Goal: Task Accomplishment & Management: Manage account settings

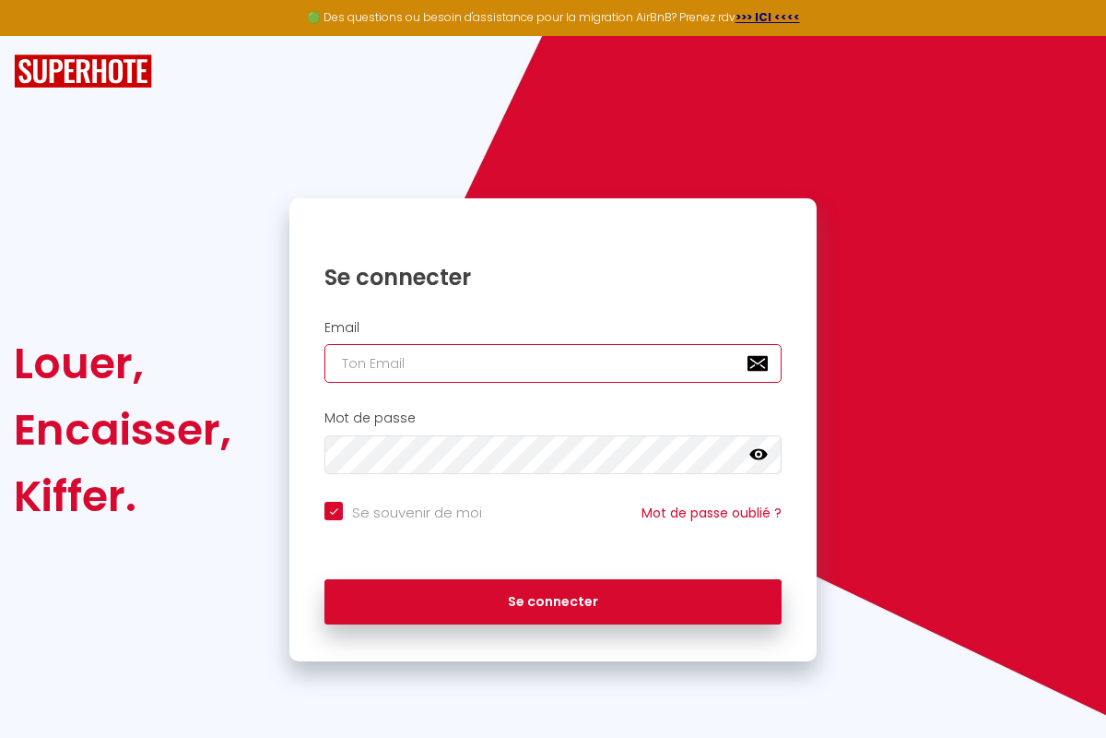
type input "[PERSON_NAME][EMAIL_ADDRESS][PERSON_NAME][DOMAIN_NAME]"
checkbox input "true"
type input "[PERSON_NAME][EMAIL_ADDRESS][PERSON_NAME][DOMAIN_NAME]"
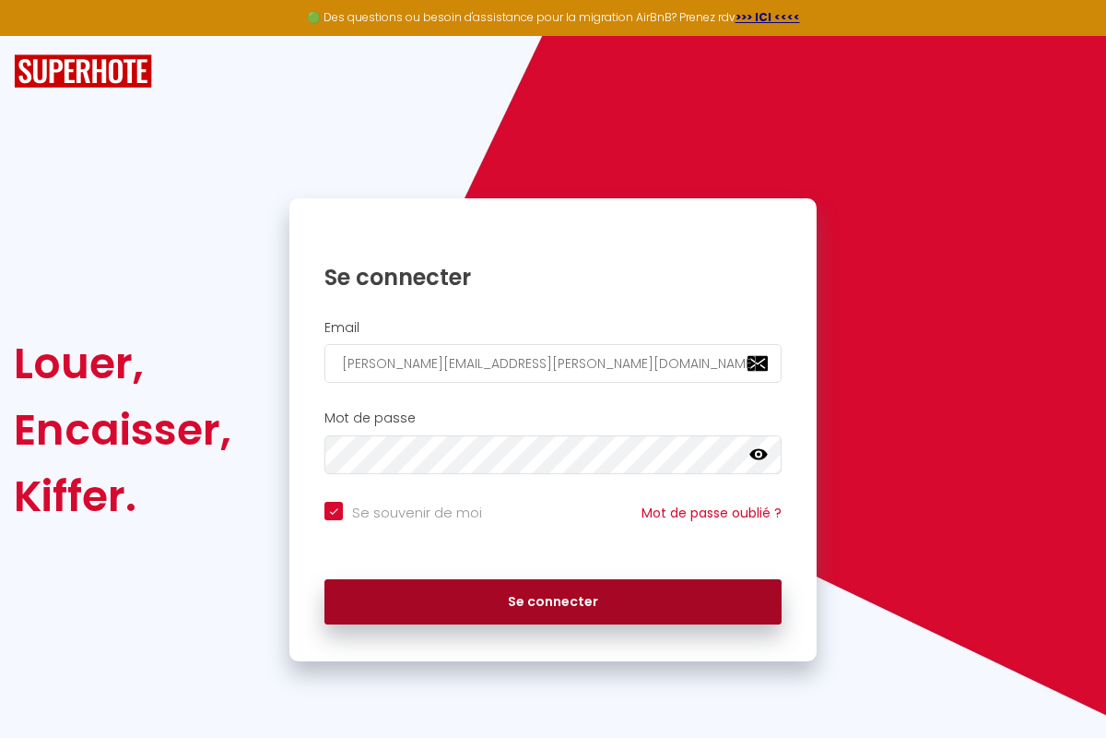
click at [553, 601] on button "Se connecter" at bounding box center [553, 602] width 457 height 46
checkbox input "true"
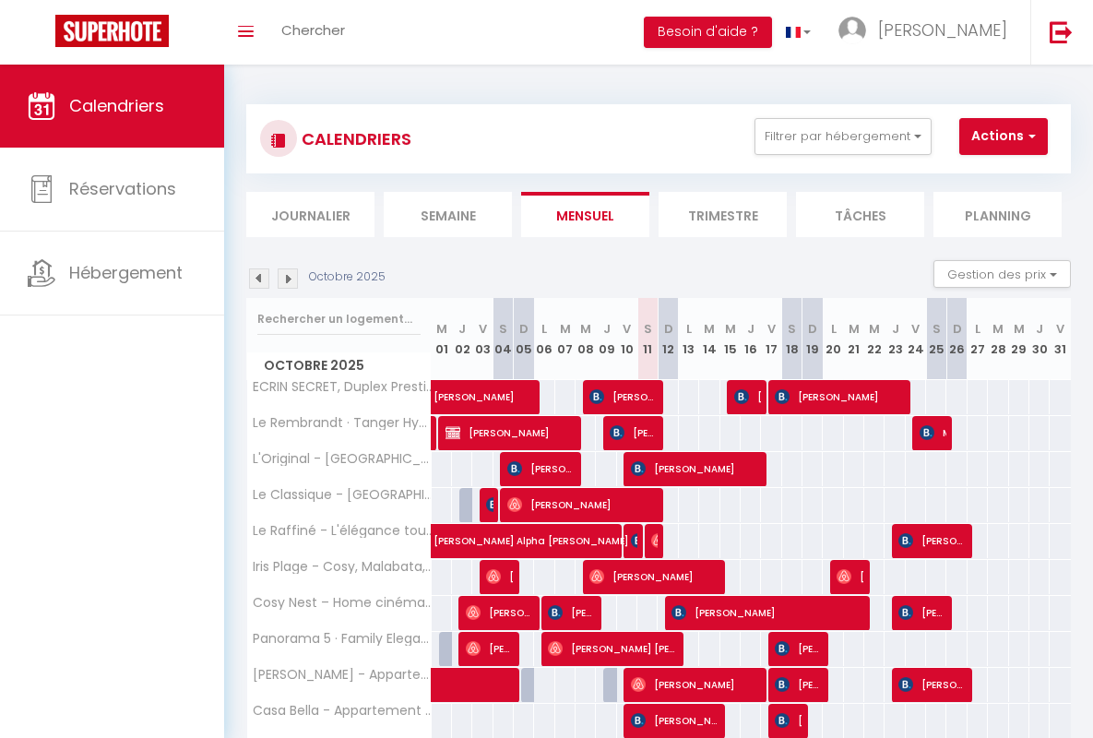
click at [447, 214] on li "Semaine" at bounding box center [448, 214] width 128 height 45
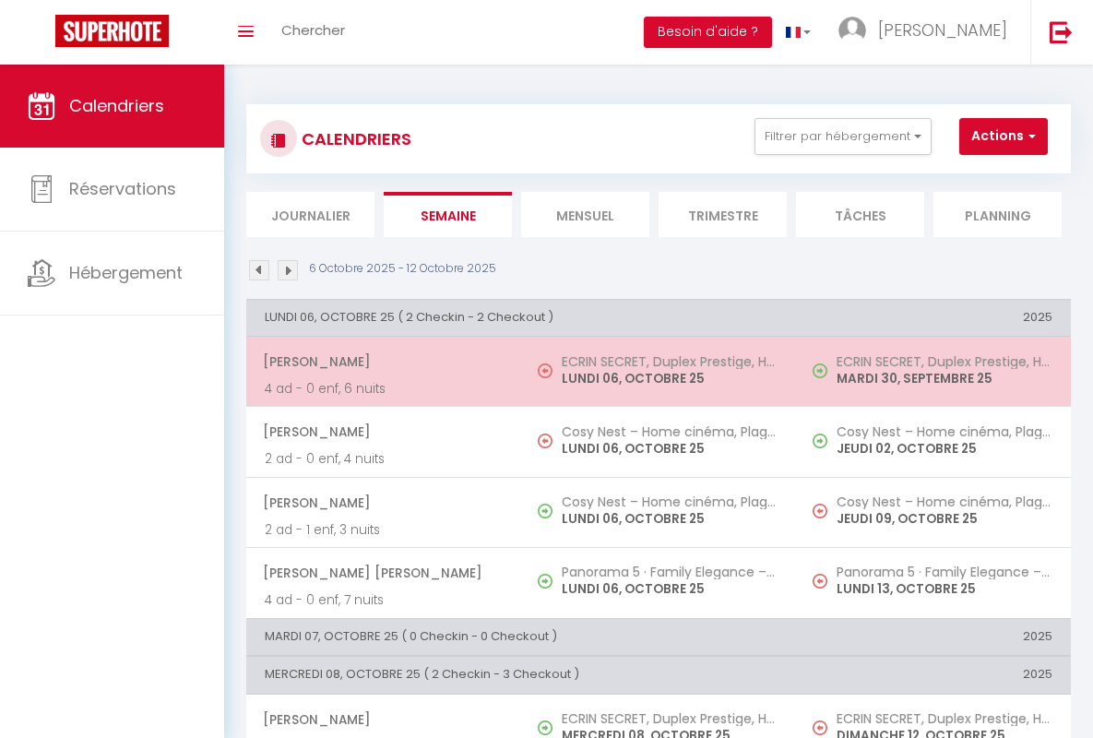
click at [380, 361] on span "[PERSON_NAME]" at bounding box center [383, 361] width 240 height 35
select select "OK"
select select "0"
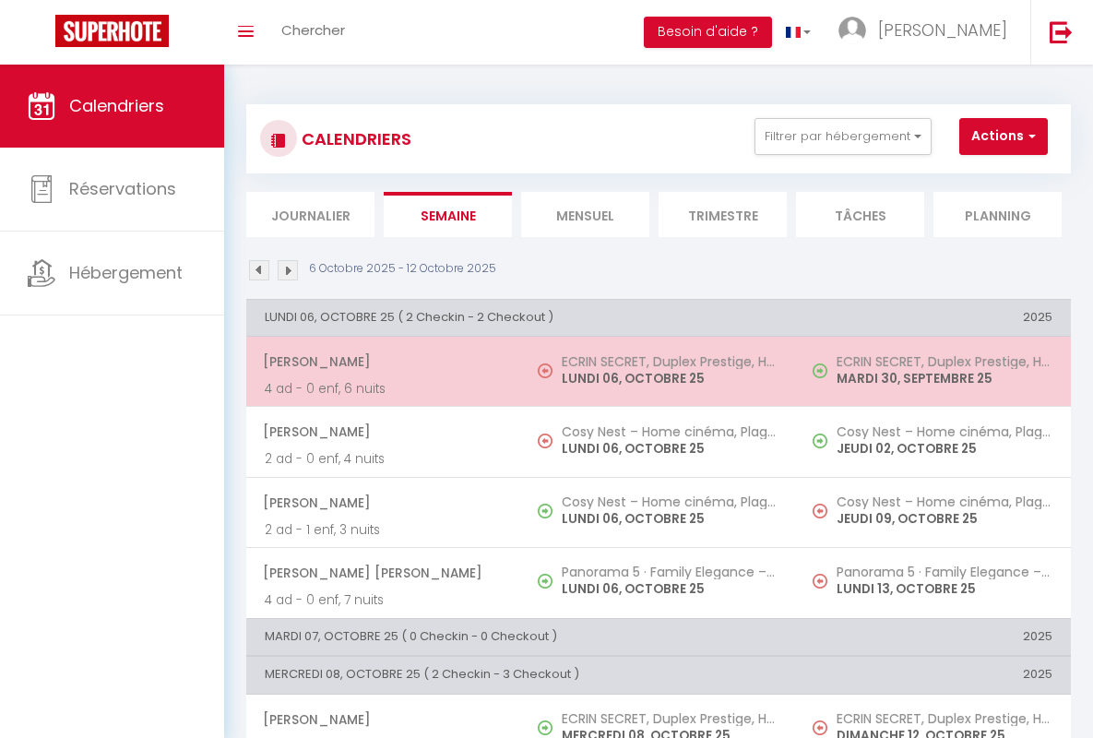
select select "1"
select select
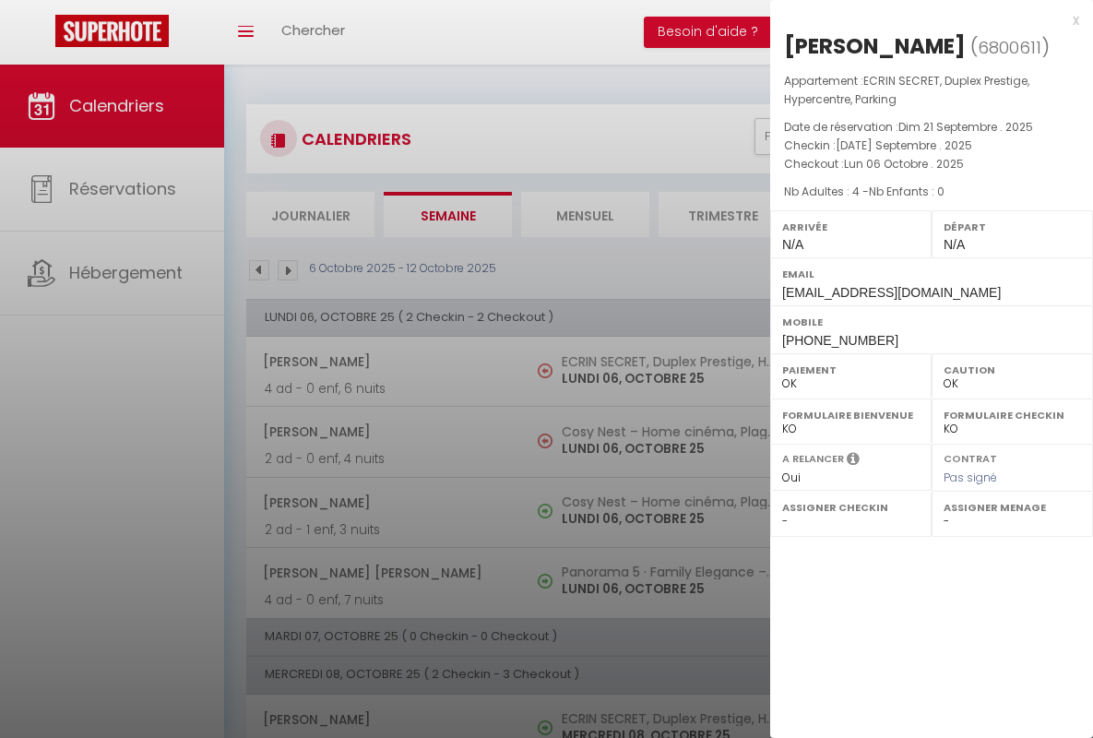
click at [924, 19] on div "x" at bounding box center [924, 20] width 309 height 22
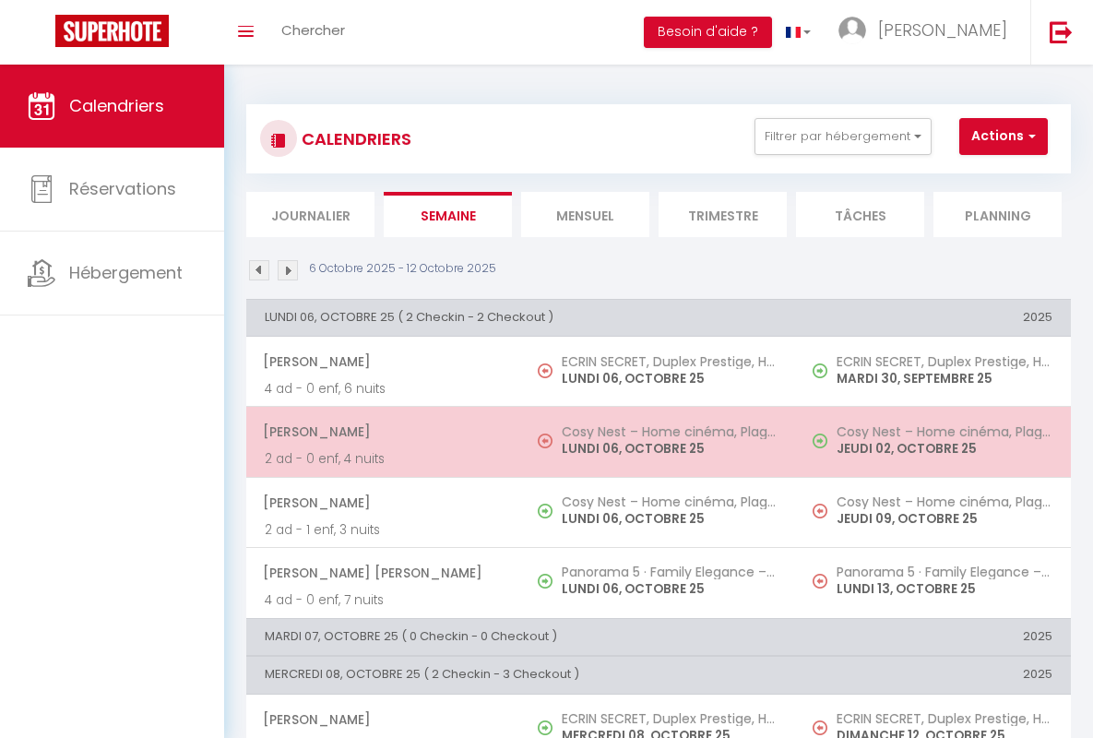
click at [380, 432] on span "[PERSON_NAME]" at bounding box center [383, 431] width 240 height 35
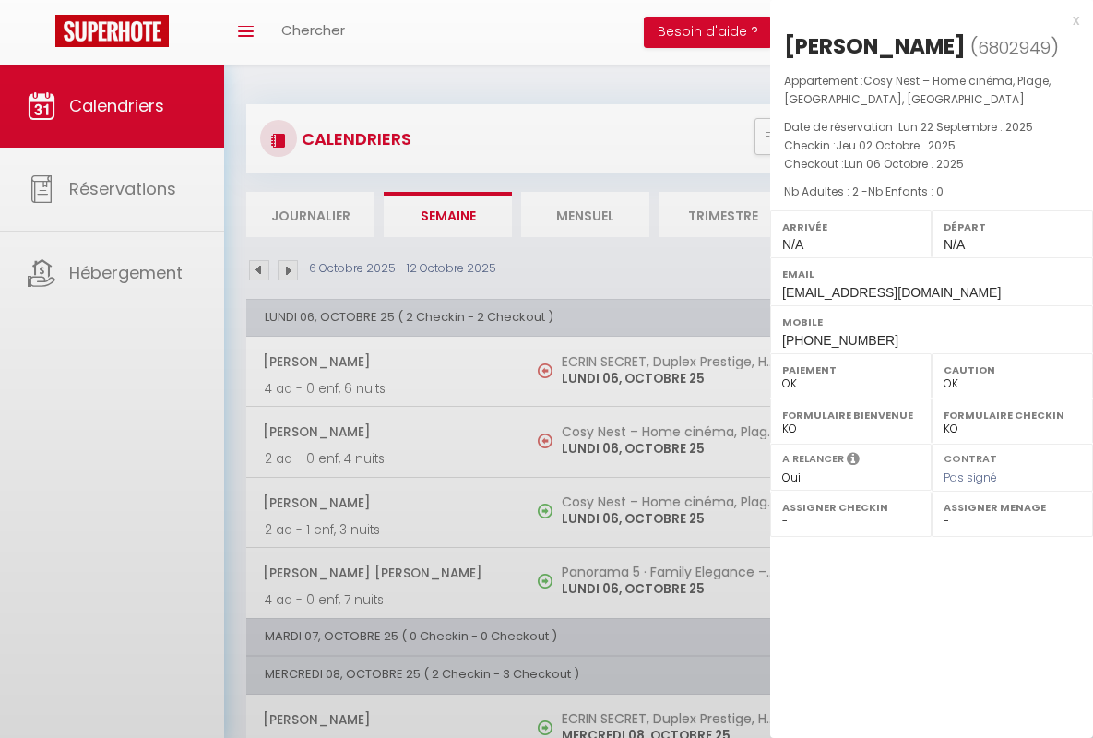
click at [924, 19] on div "x" at bounding box center [924, 20] width 309 height 22
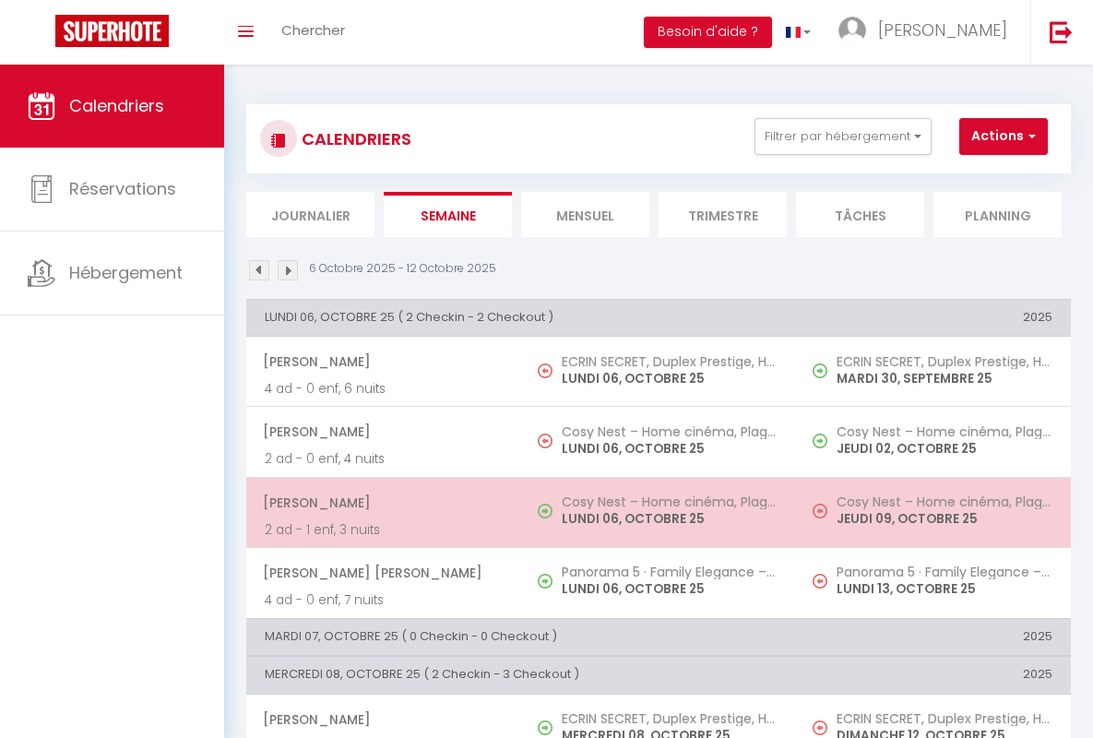
click at [380, 502] on span "[PERSON_NAME]" at bounding box center [383, 502] width 240 height 35
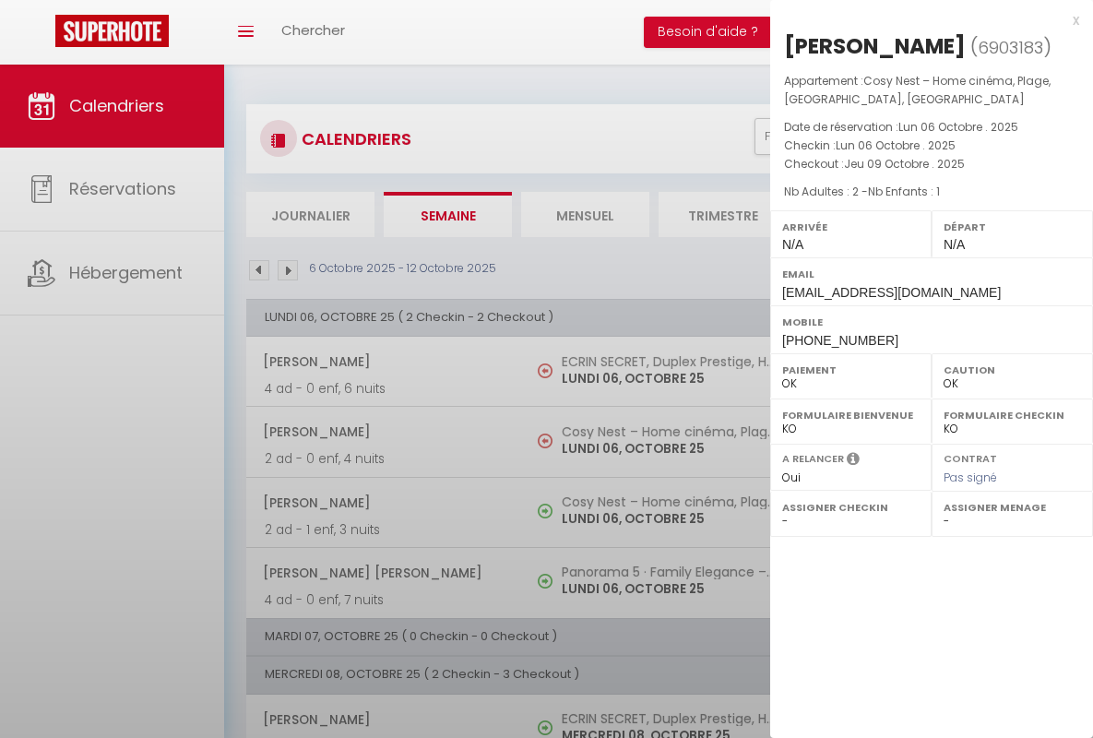
click at [924, 19] on div "x" at bounding box center [924, 20] width 309 height 22
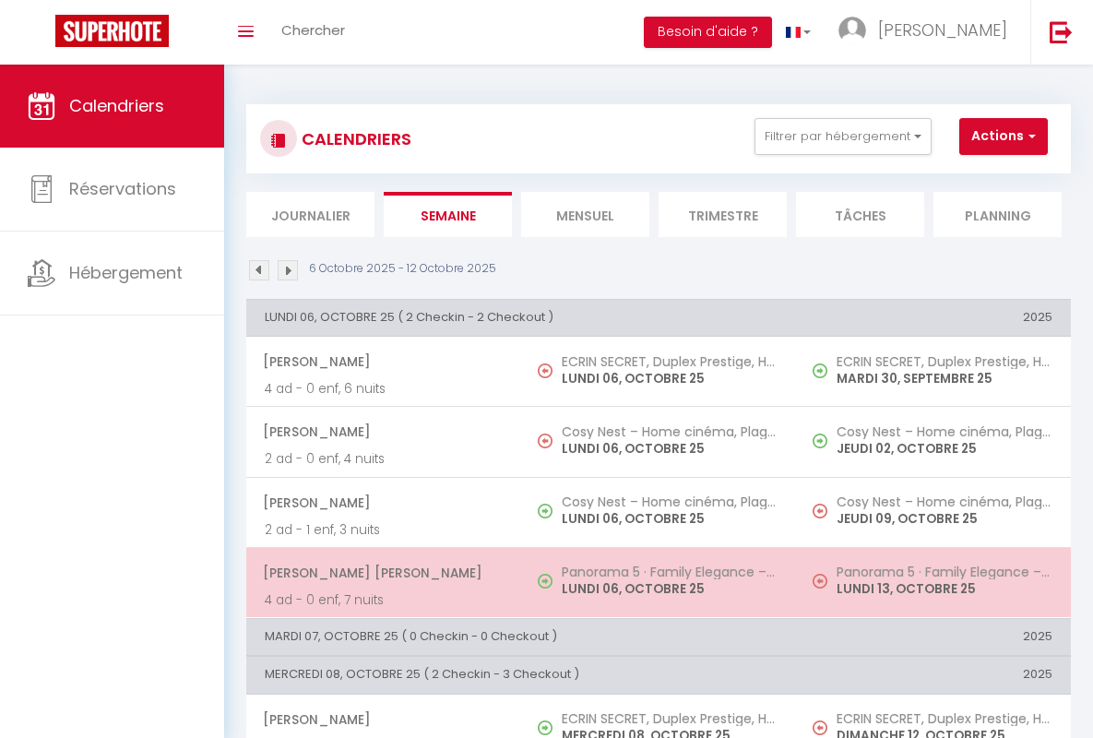
click at [380, 572] on span "[PERSON_NAME] [PERSON_NAME]" at bounding box center [383, 572] width 240 height 35
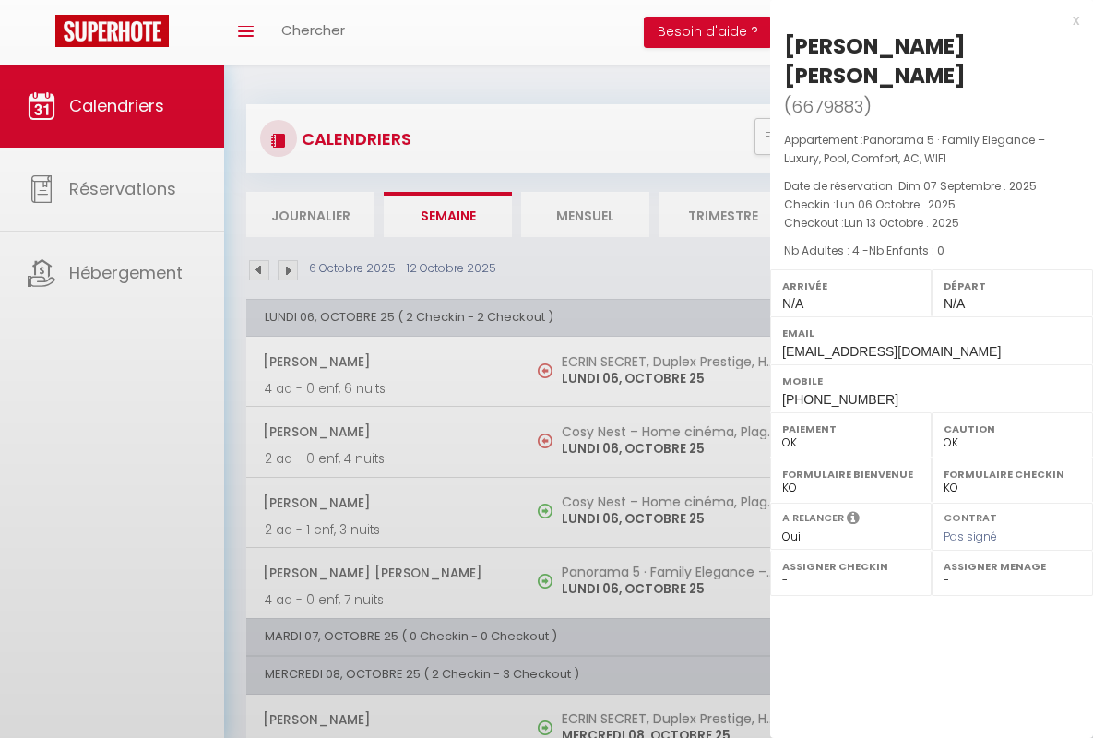
click at [924, 19] on div "x" at bounding box center [924, 20] width 309 height 22
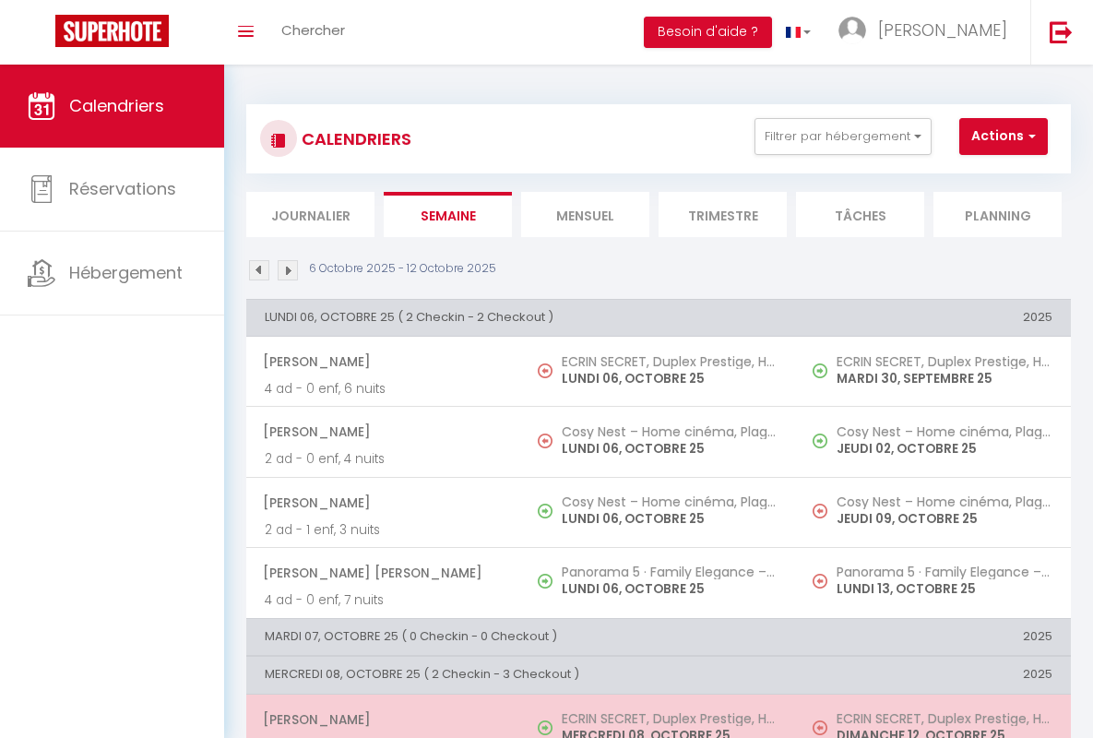
click at [380, 718] on span "[PERSON_NAME]" at bounding box center [383, 719] width 240 height 35
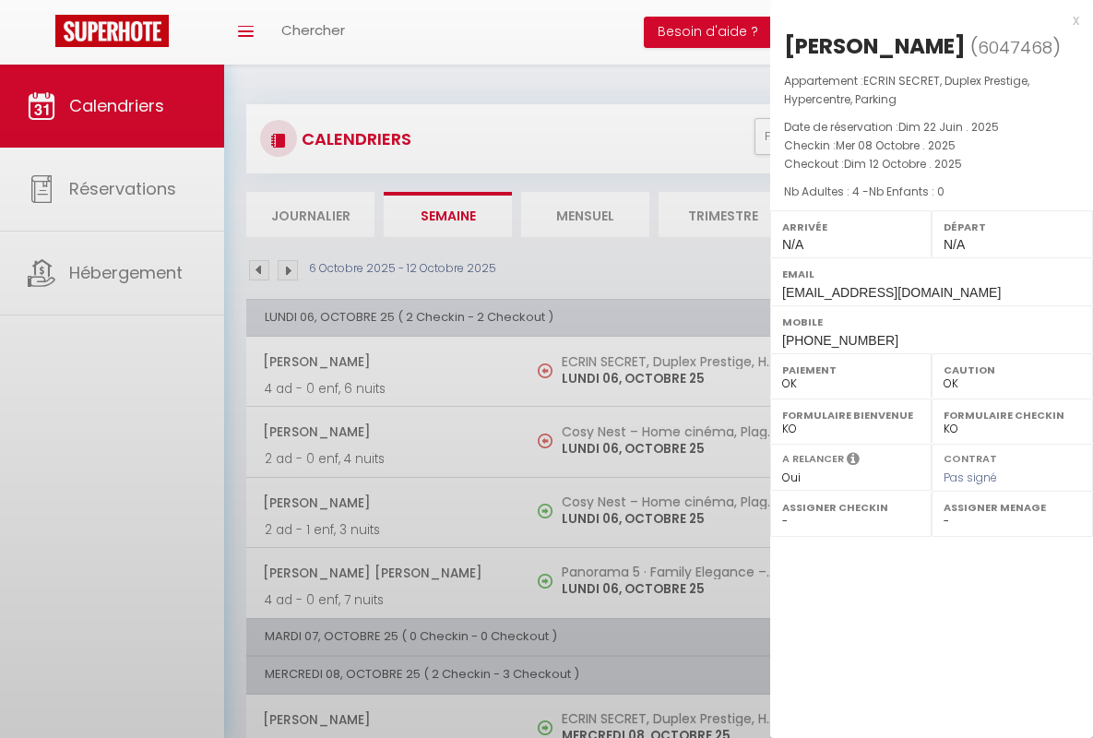
click at [924, 19] on div "x" at bounding box center [924, 20] width 309 height 22
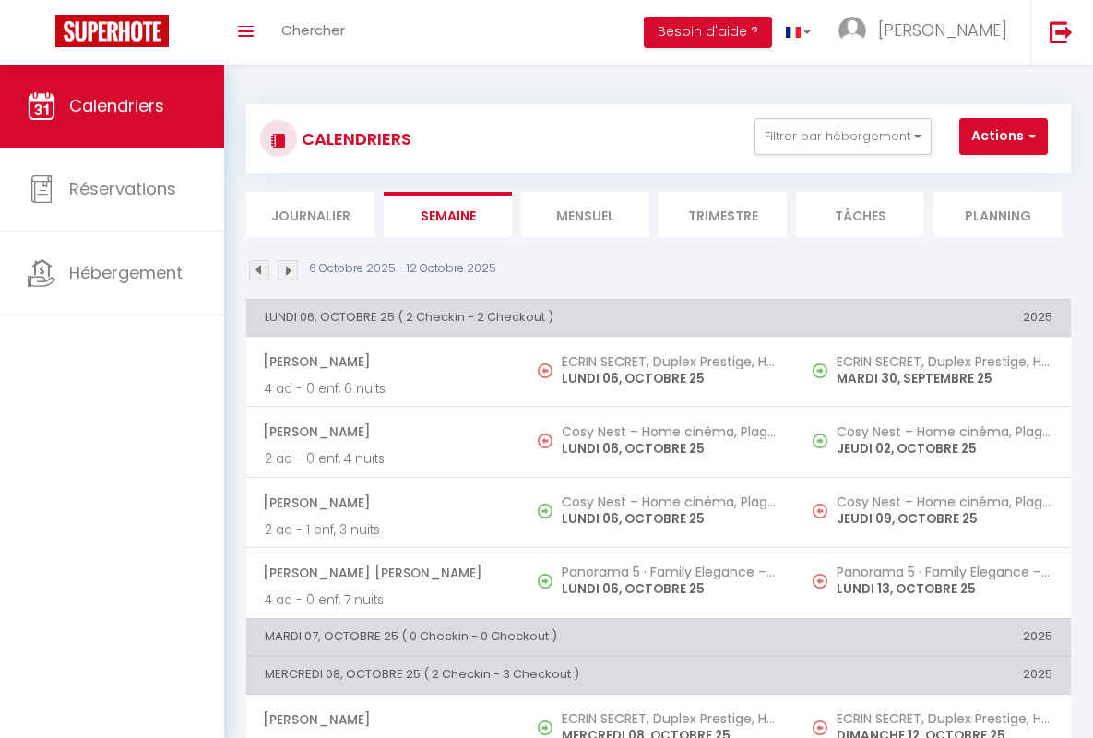
scroll to position [420, 0]
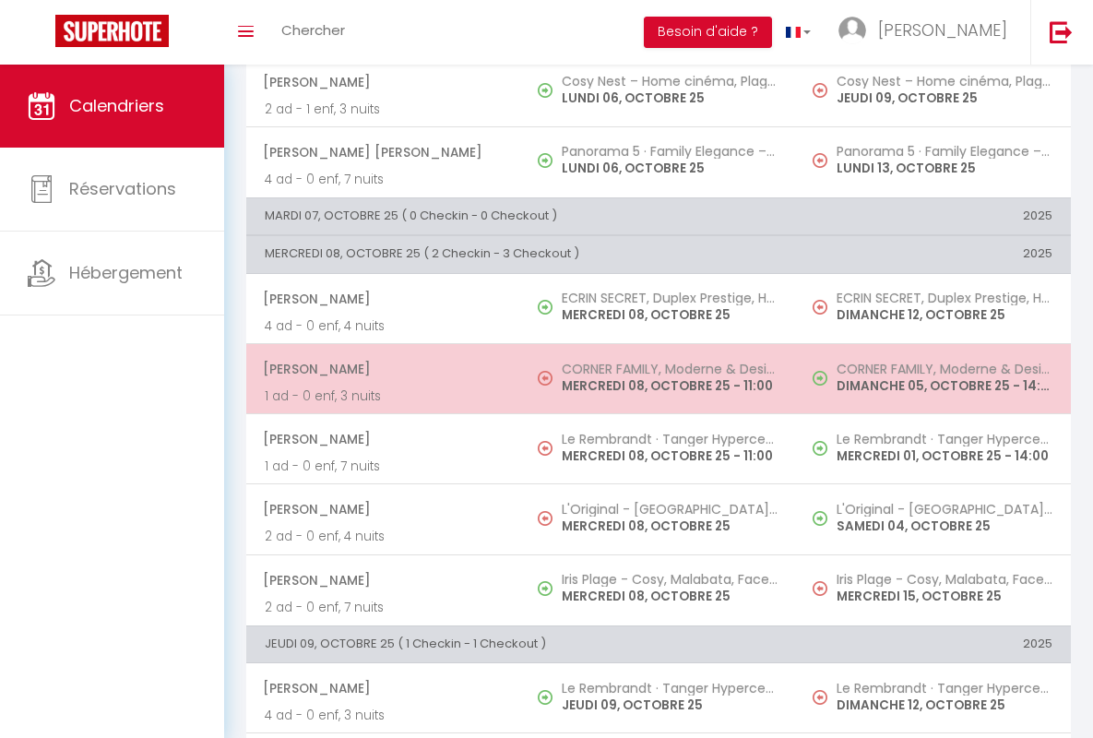
click at [380, 368] on span "[PERSON_NAME]" at bounding box center [383, 368] width 240 height 35
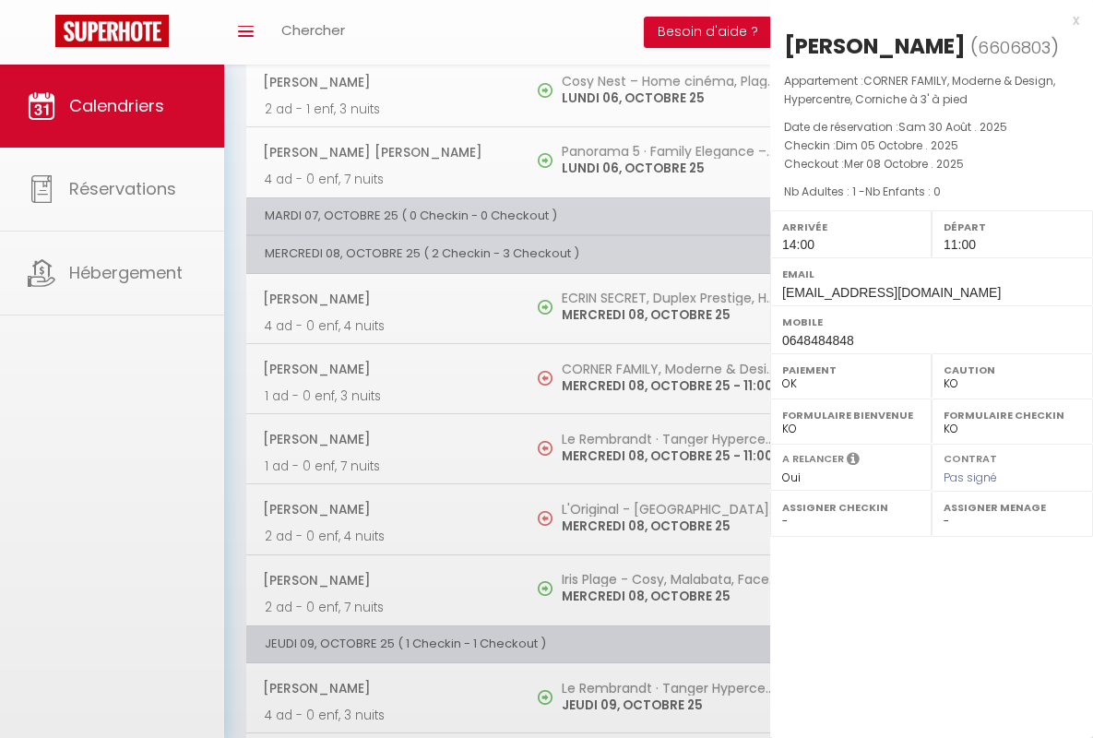
click at [924, 19] on div "x" at bounding box center [924, 20] width 309 height 22
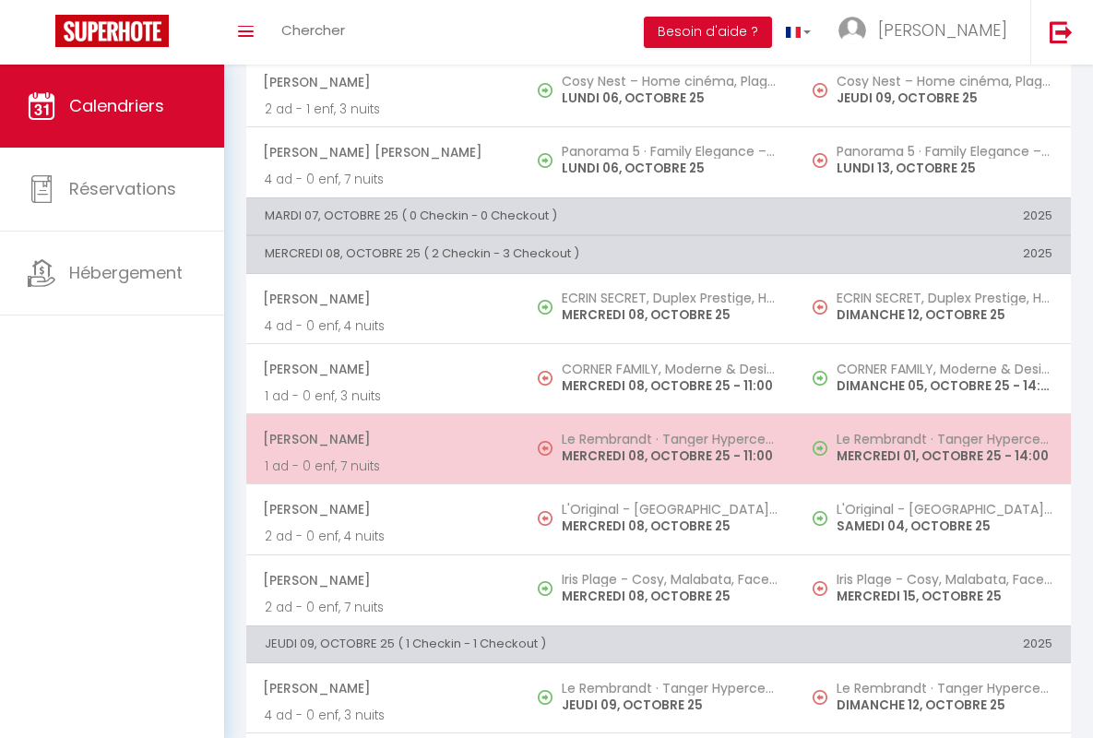
click at [380, 439] on span "[PERSON_NAME]" at bounding box center [383, 438] width 240 height 35
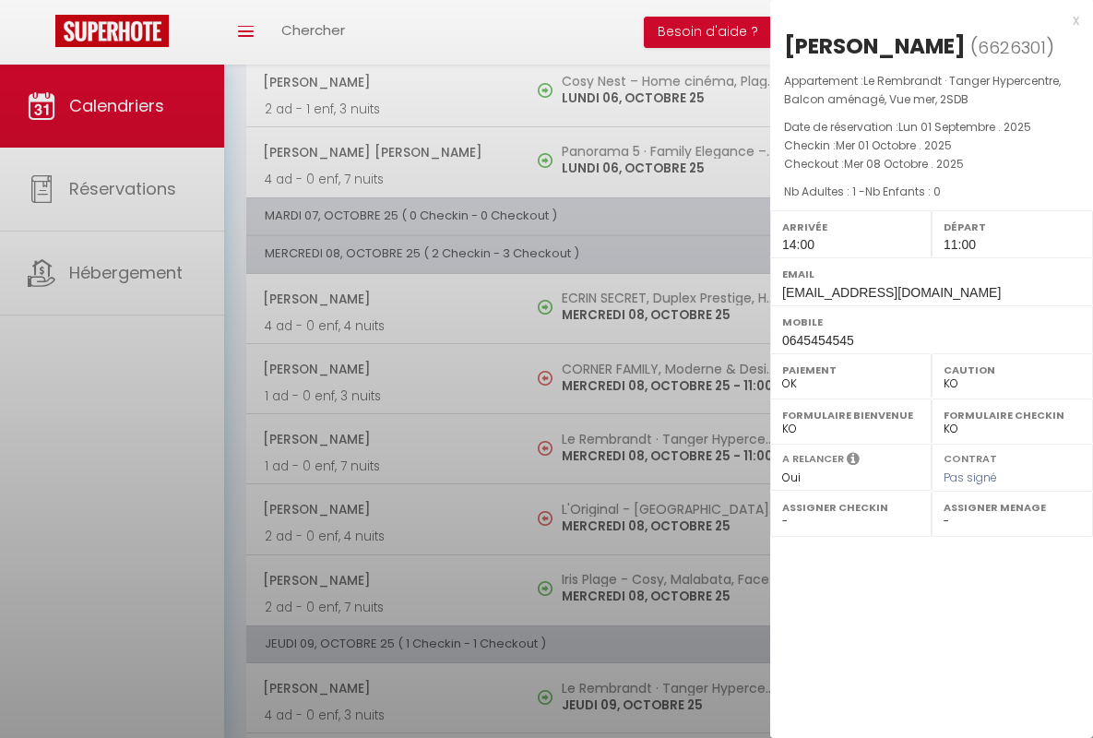
click at [924, 19] on div "x" at bounding box center [924, 20] width 309 height 22
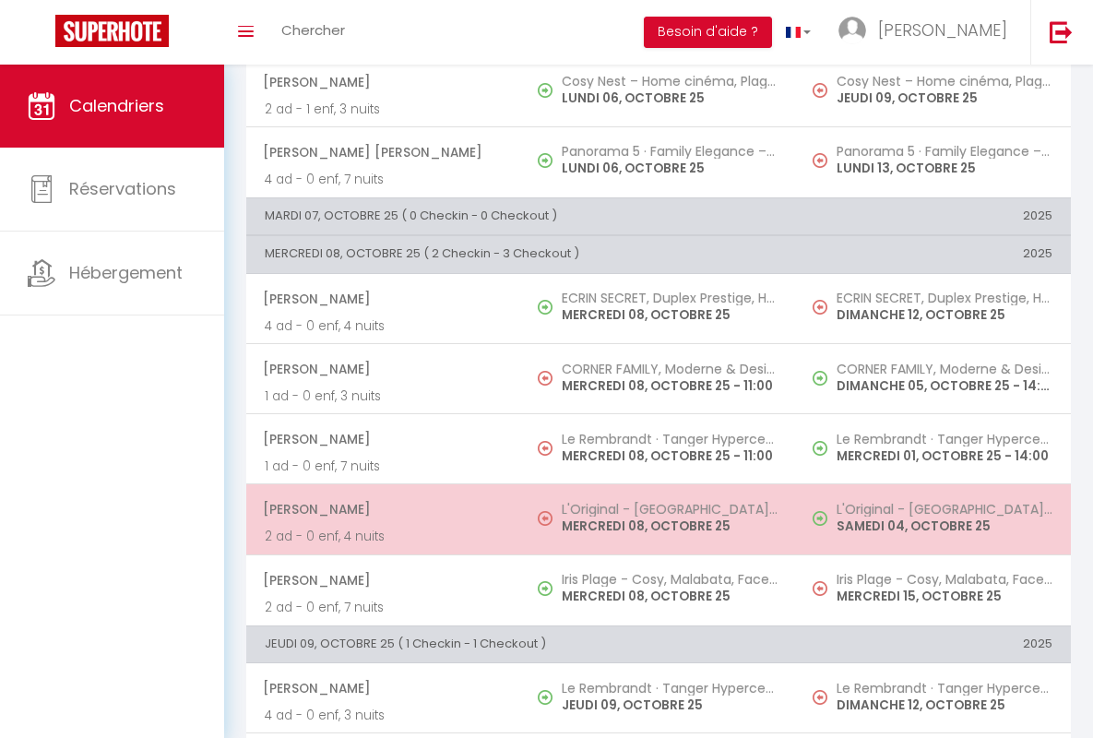
click at [380, 509] on span "[PERSON_NAME]" at bounding box center [383, 508] width 240 height 35
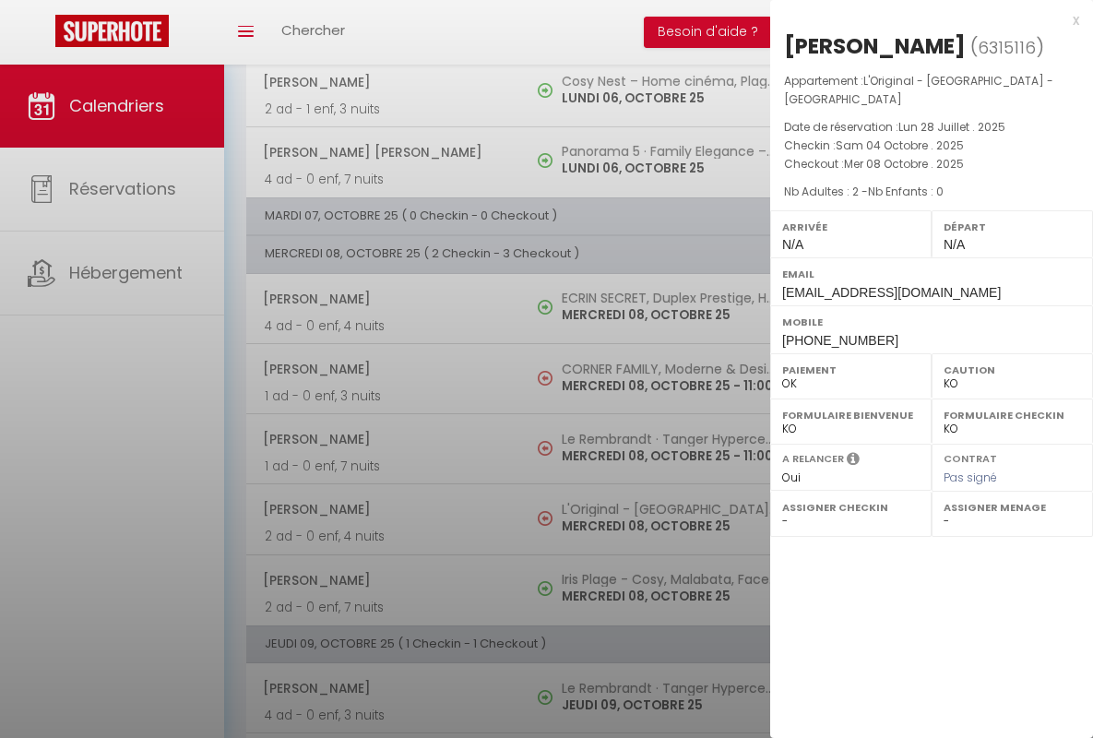
click at [924, 19] on div "x" at bounding box center [924, 20] width 309 height 22
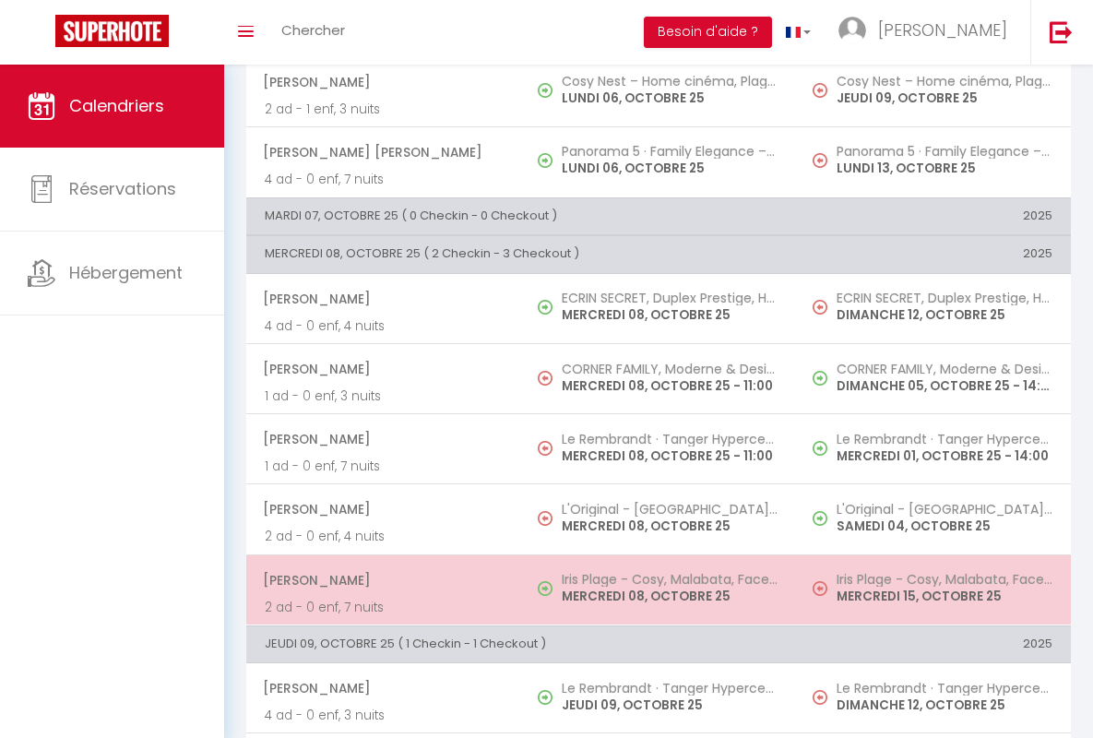
click at [380, 579] on span "[PERSON_NAME]" at bounding box center [383, 579] width 240 height 35
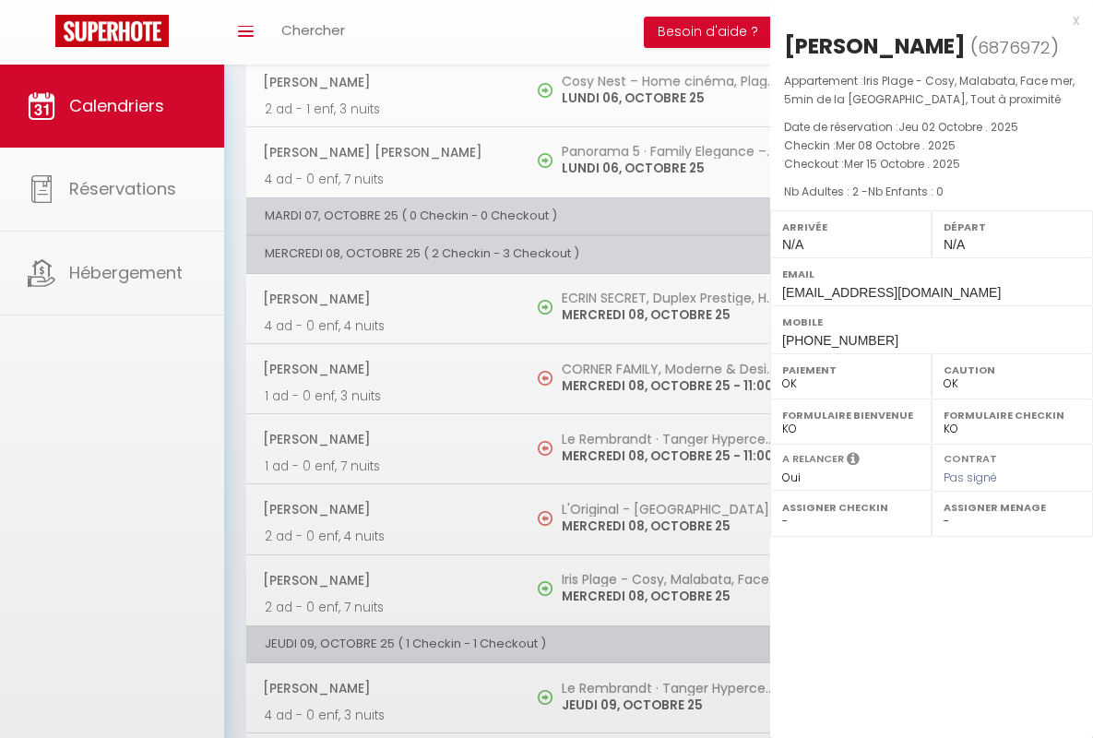
click at [924, 19] on div "x" at bounding box center [924, 20] width 309 height 22
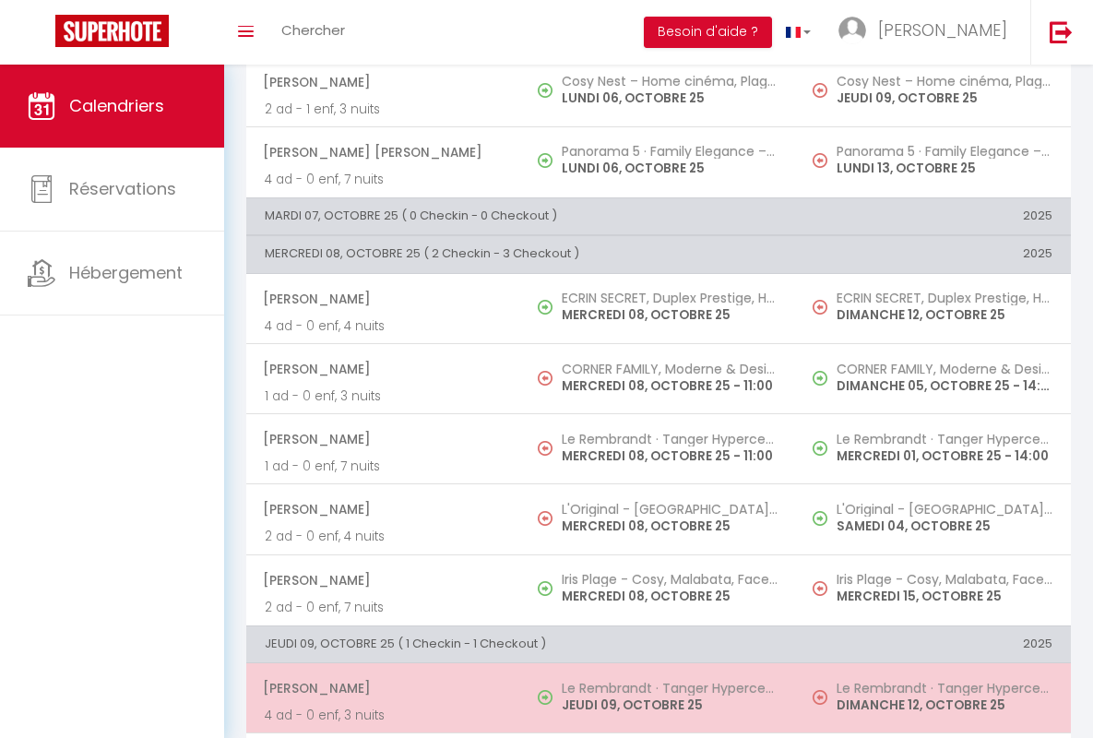
click at [380, 688] on span "[PERSON_NAME]" at bounding box center [383, 687] width 240 height 35
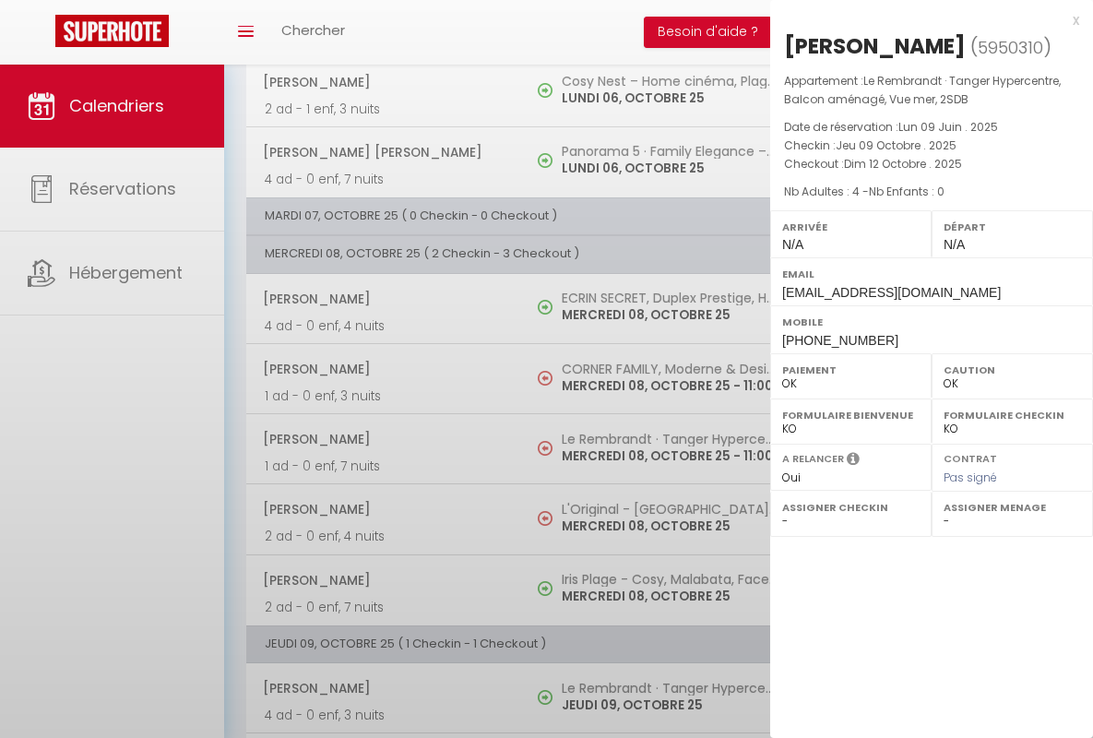
click at [924, 19] on div "x" at bounding box center [924, 20] width 309 height 22
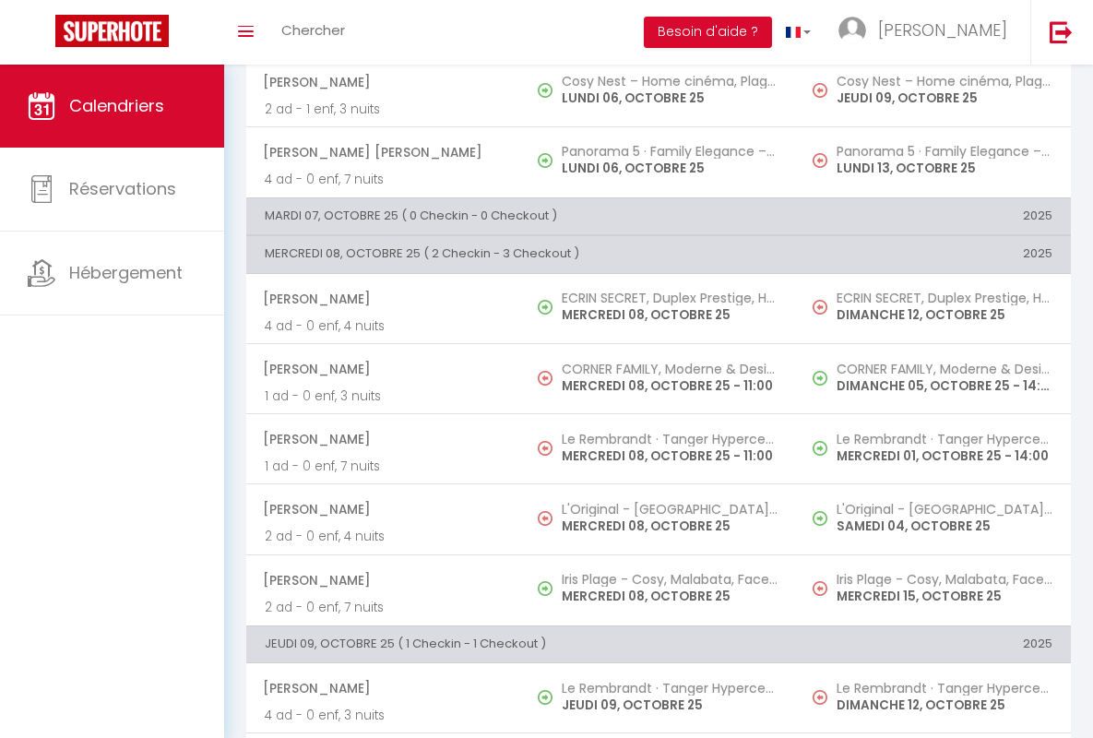
scroll to position [810, 0]
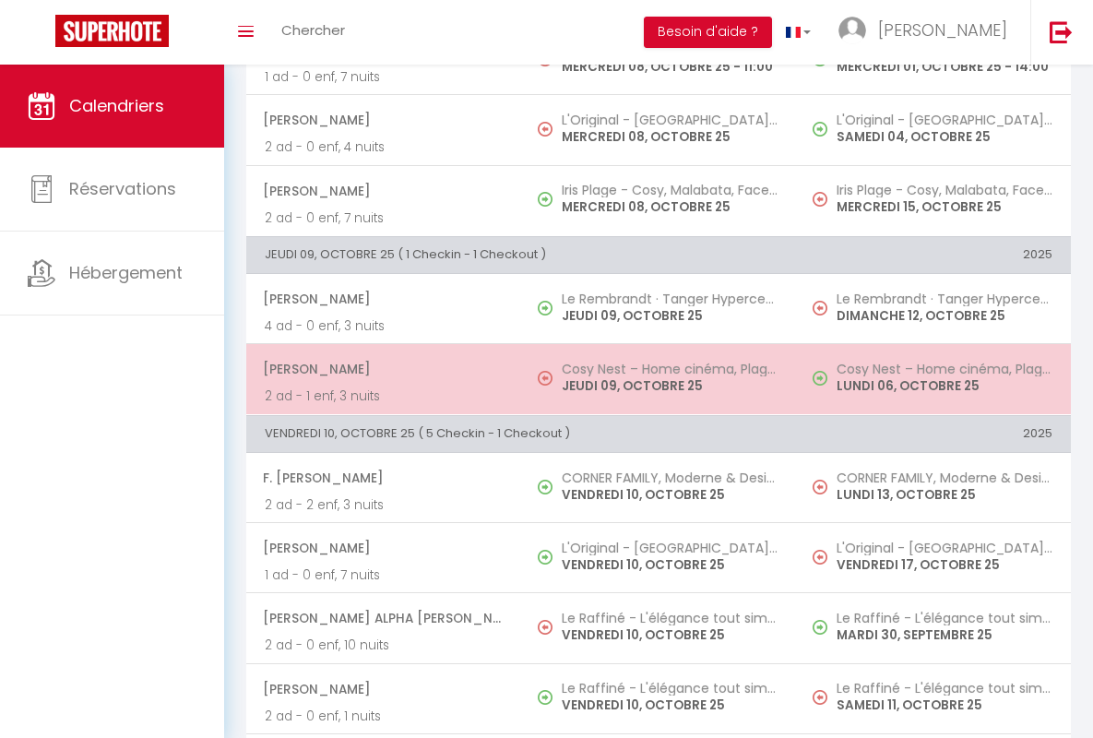
click at [380, 369] on span "[PERSON_NAME]" at bounding box center [383, 368] width 240 height 35
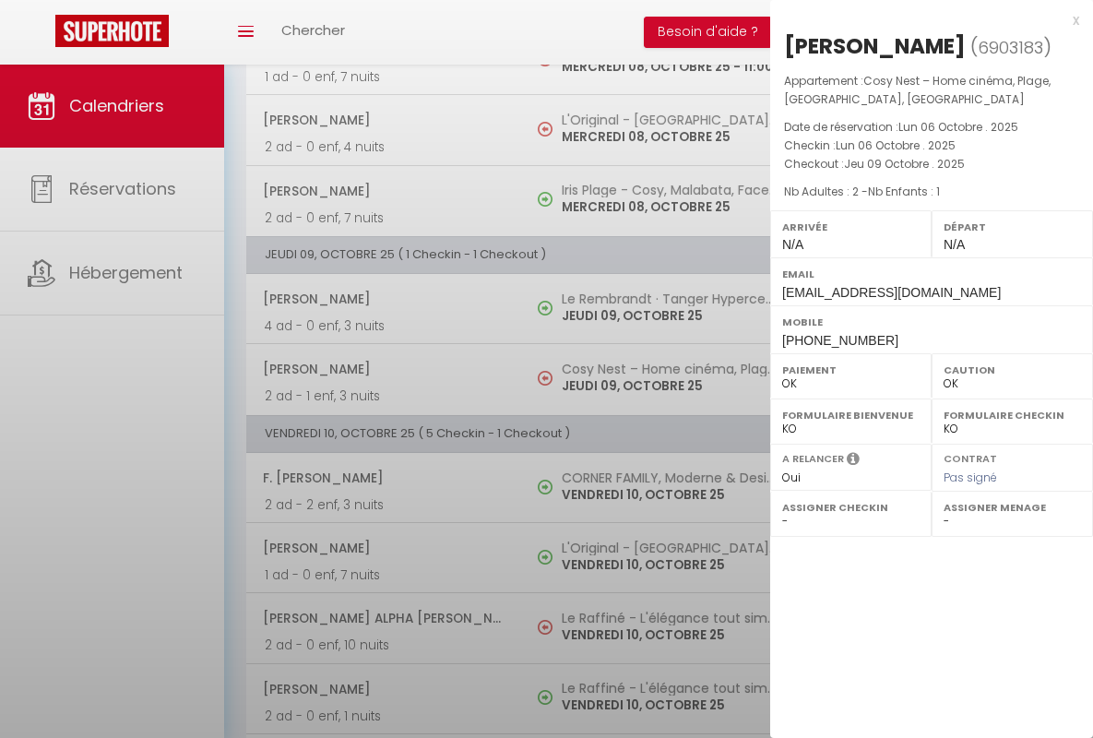
click at [924, 19] on div "x" at bounding box center [924, 20] width 309 height 22
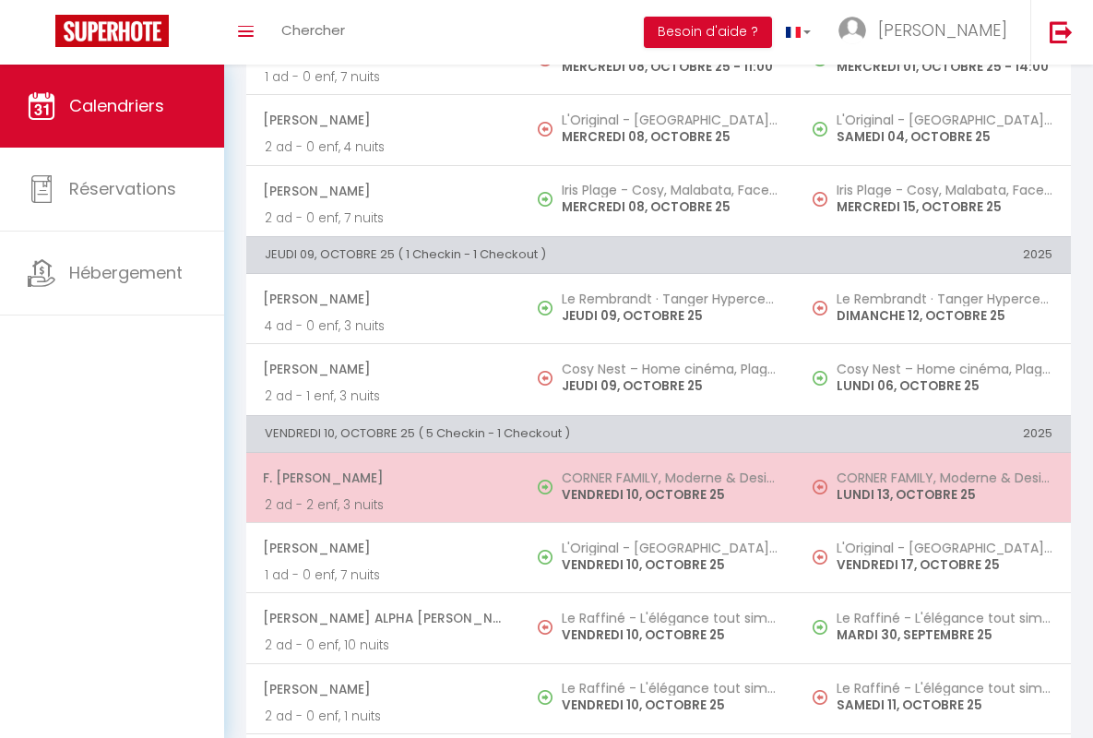
click at [380, 478] on span "F. [PERSON_NAME]" at bounding box center [383, 477] width 240 height 35
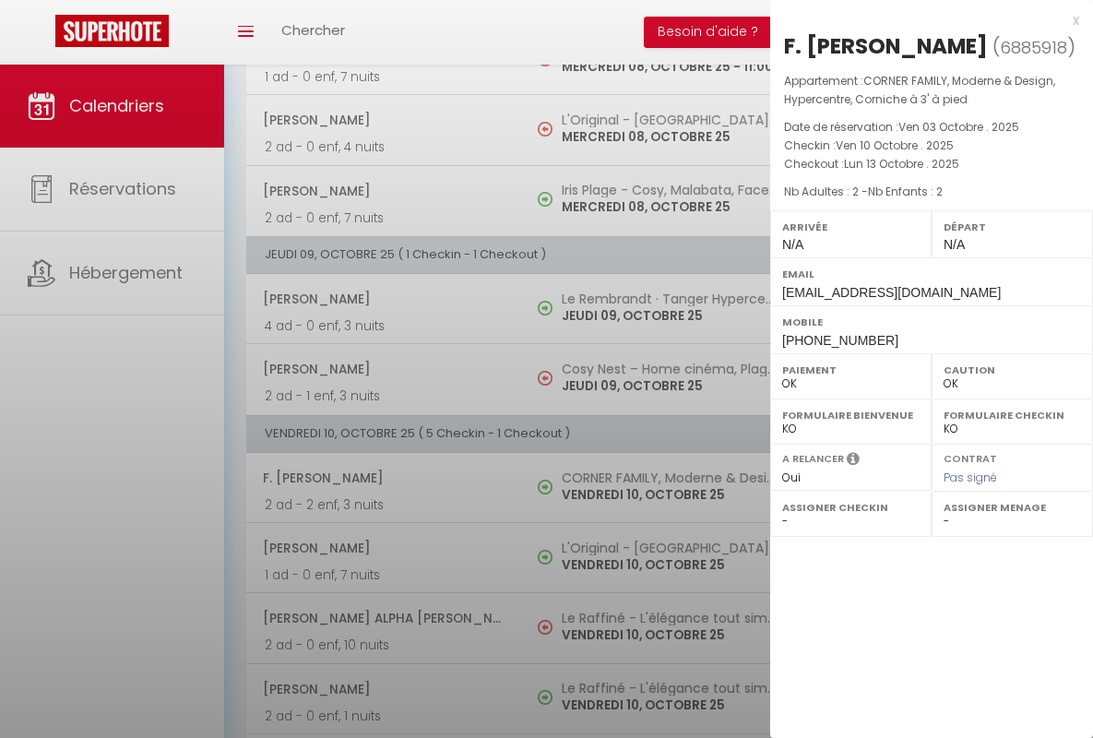
click at [924, 19] on div "x" at bounding box center [924, 20] width 309 height 22
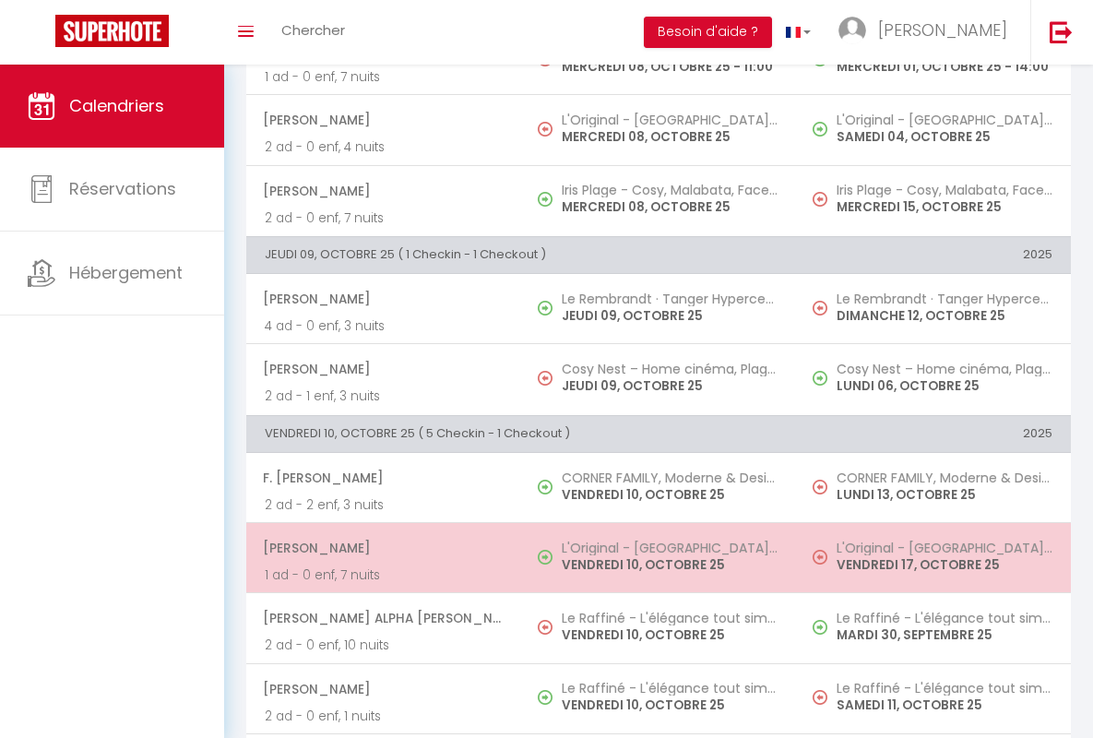
click at [380, 548] on span "[PERSON_NAME]" at bounding box center [383, 547] width 240 height 35
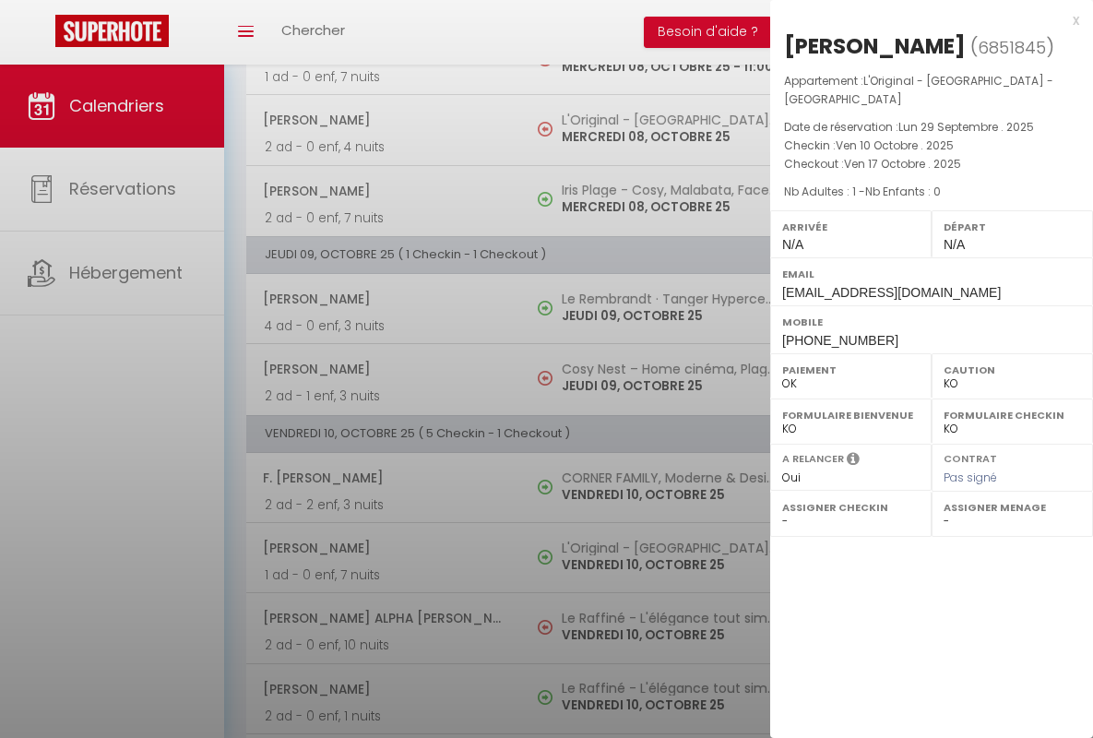
click at [924, 19] on div "x" at bounding box center [924, 20] width 309 height 22
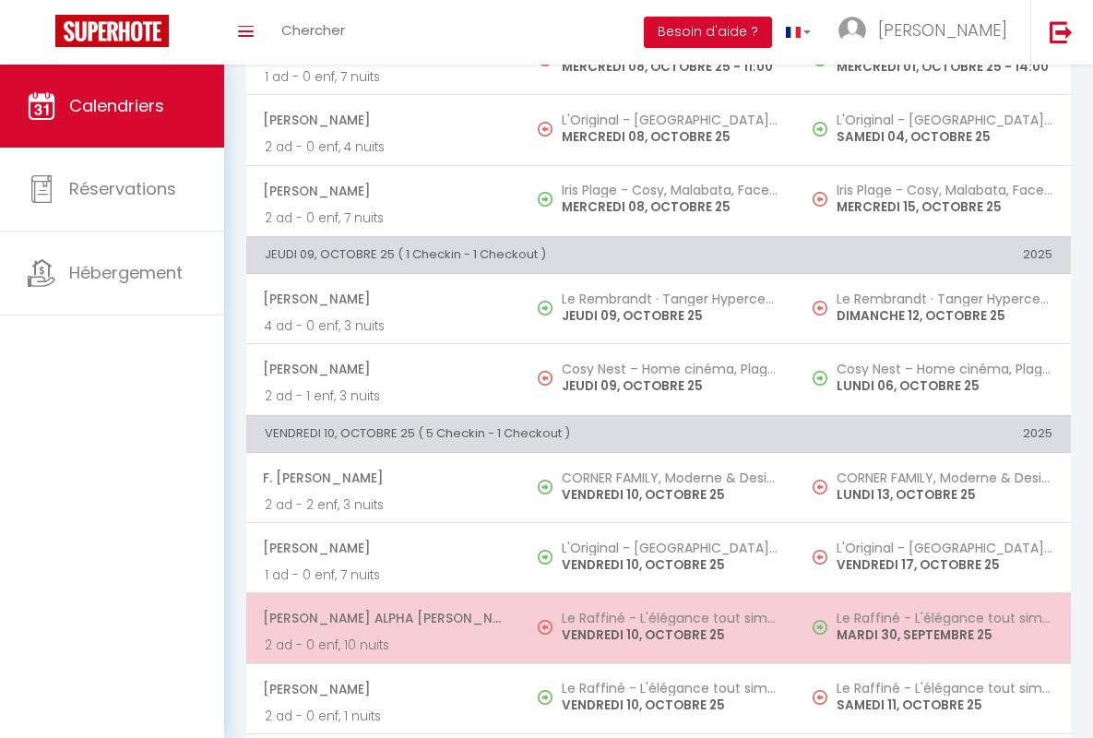
click at [380, 618] on span "[PERSON_NAME] Alpha [PERSON_NAME]" at bounding box center [383, 617] width 240 height 35
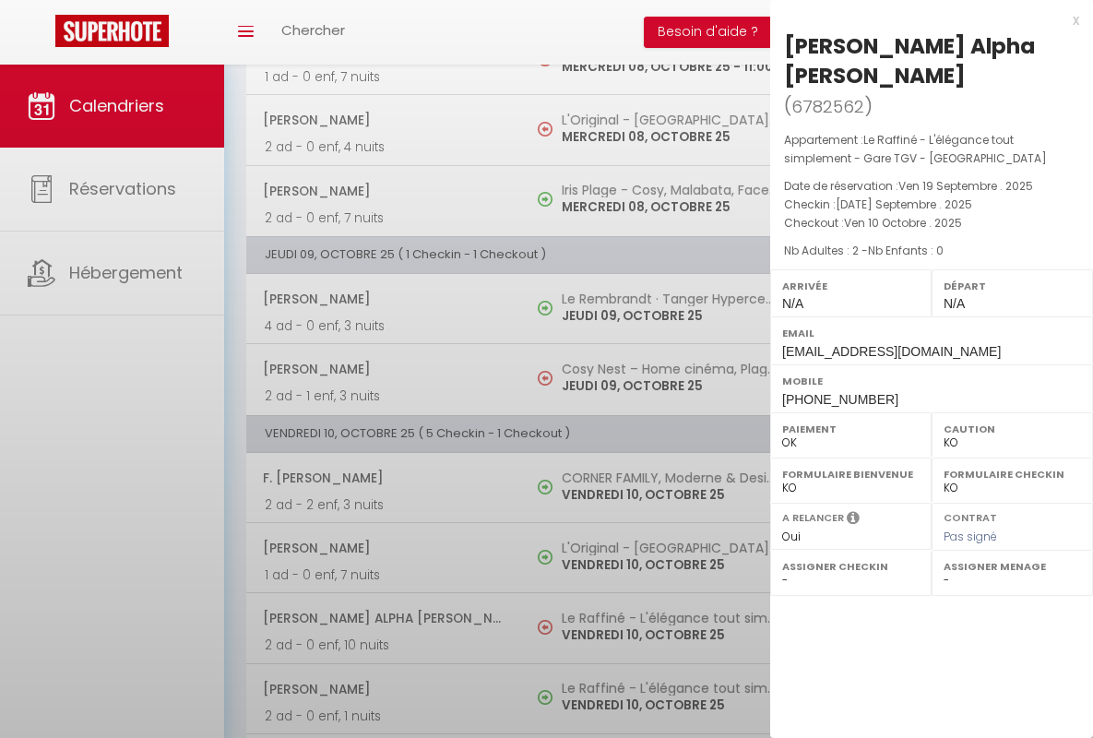
click at [924, 19] on div "x" at bounding box center [924, 20] width 309 height 22
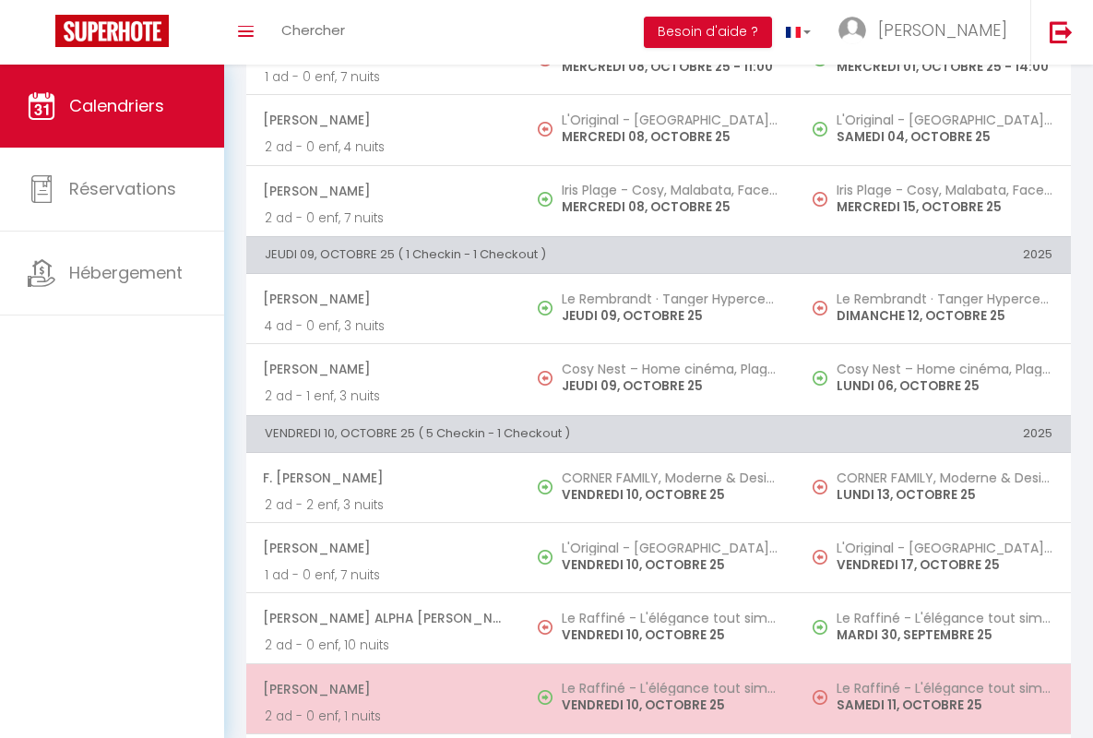
click at [380, 688] on span "[PERSON_NAME]" at bounding box center [383, 688] width 240 height 35
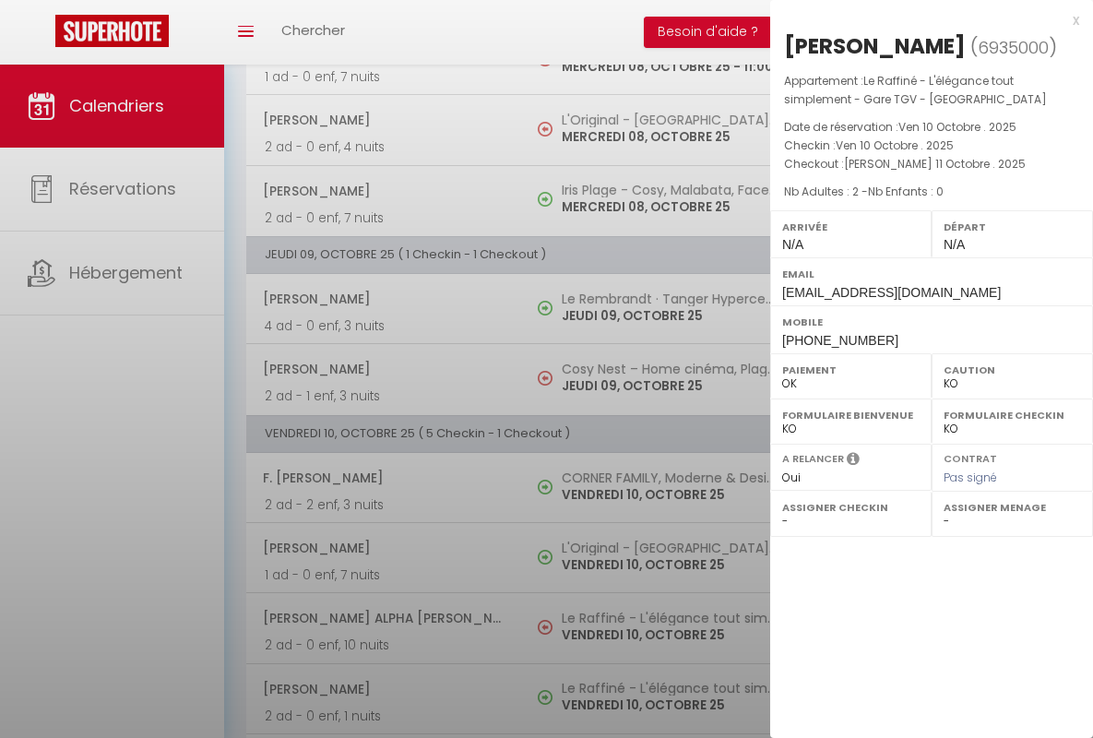
click at [924, 19] on div "x" at bounding box center [924, 20] width 309 height 22
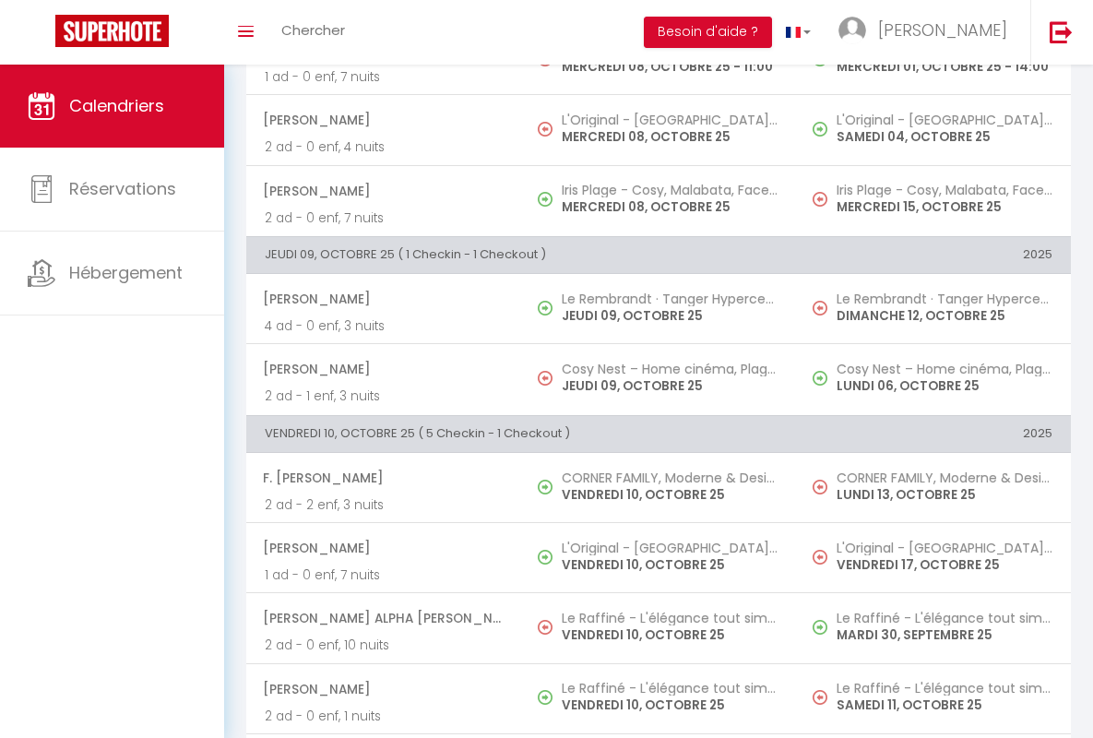
scroll to position [1200, 0]
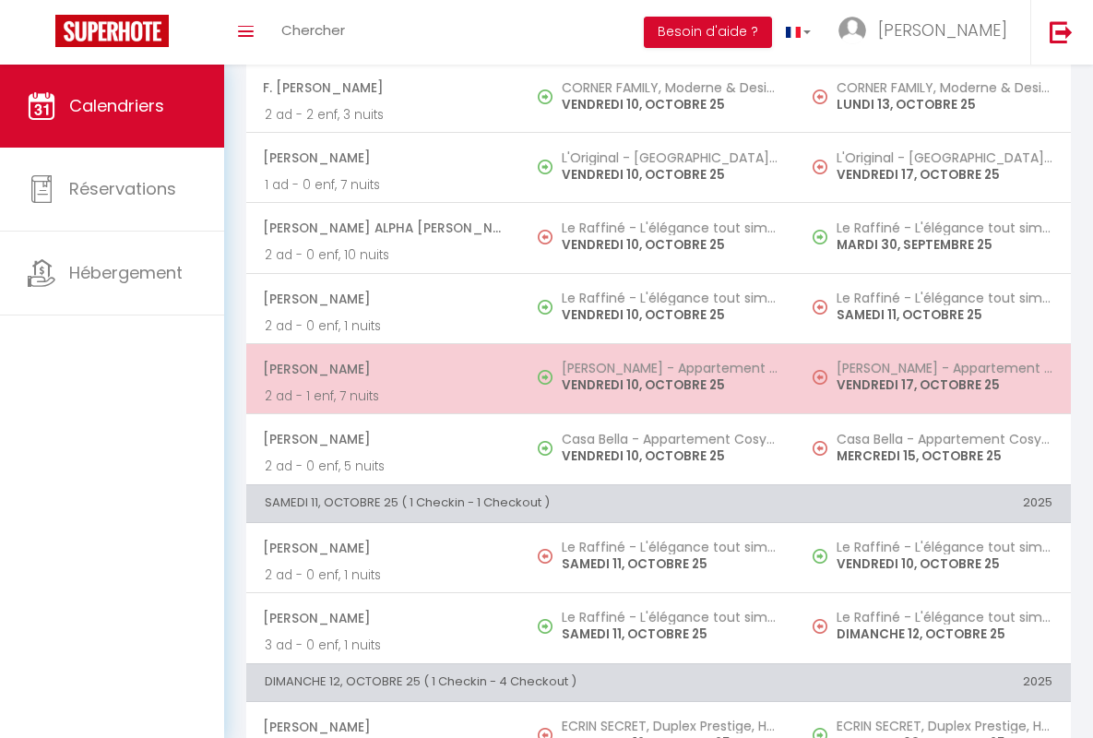
click at [380, 368] on span "[PERSON_NAME]" at bounding box center [383, 368] width 240 height 35
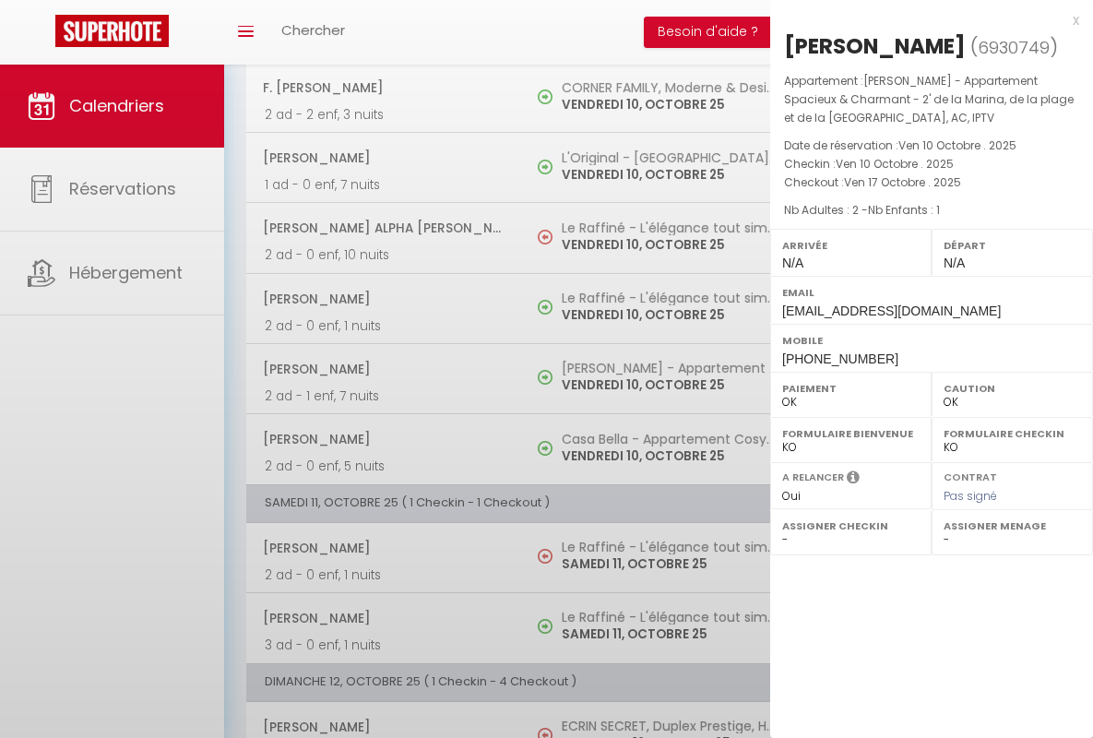
click at [924, 19] on div "x" at bounding box center [924, 20] width 309 height 22
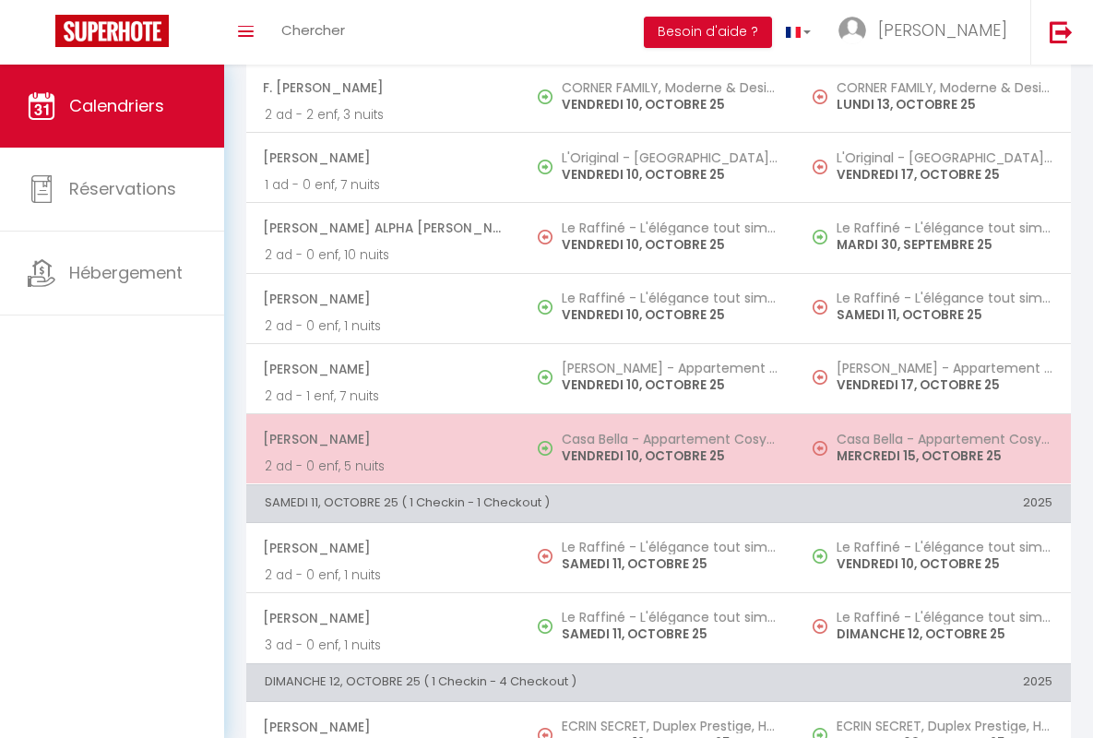
click at [380, 439] on span "[PERSON_NAME]" at bounding box center [383, 438] width 240 height 35
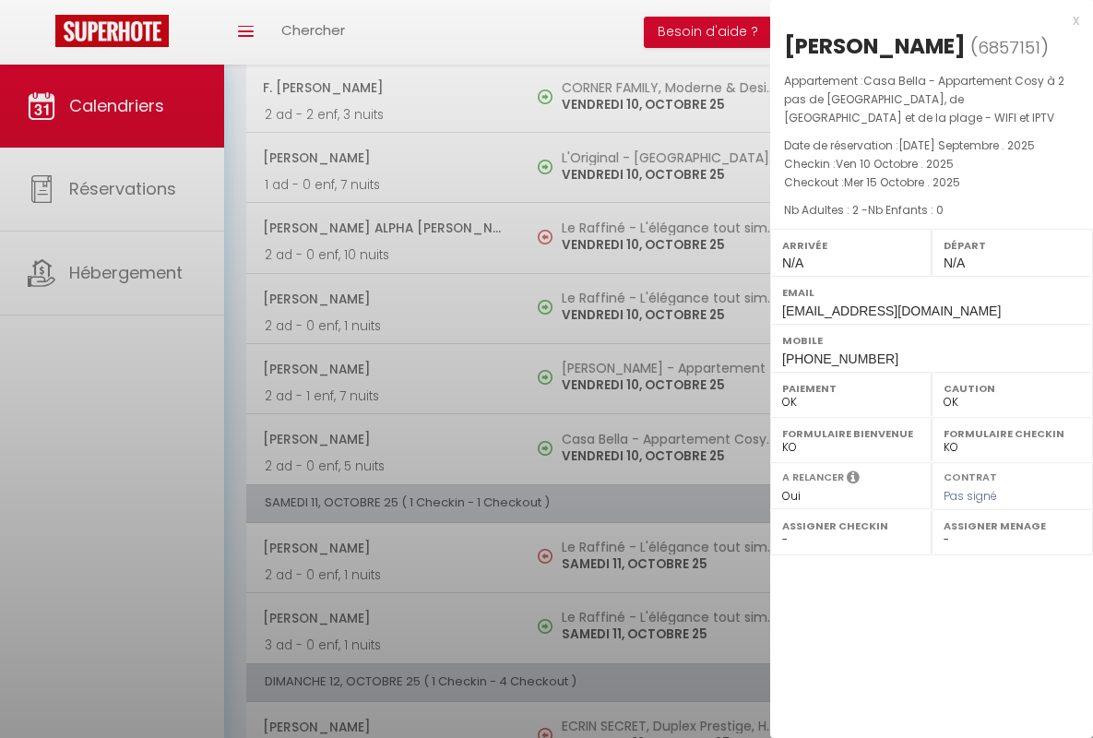
click at [924, 19] on div "x" at bounding box center [924, 20] width 309 height 22
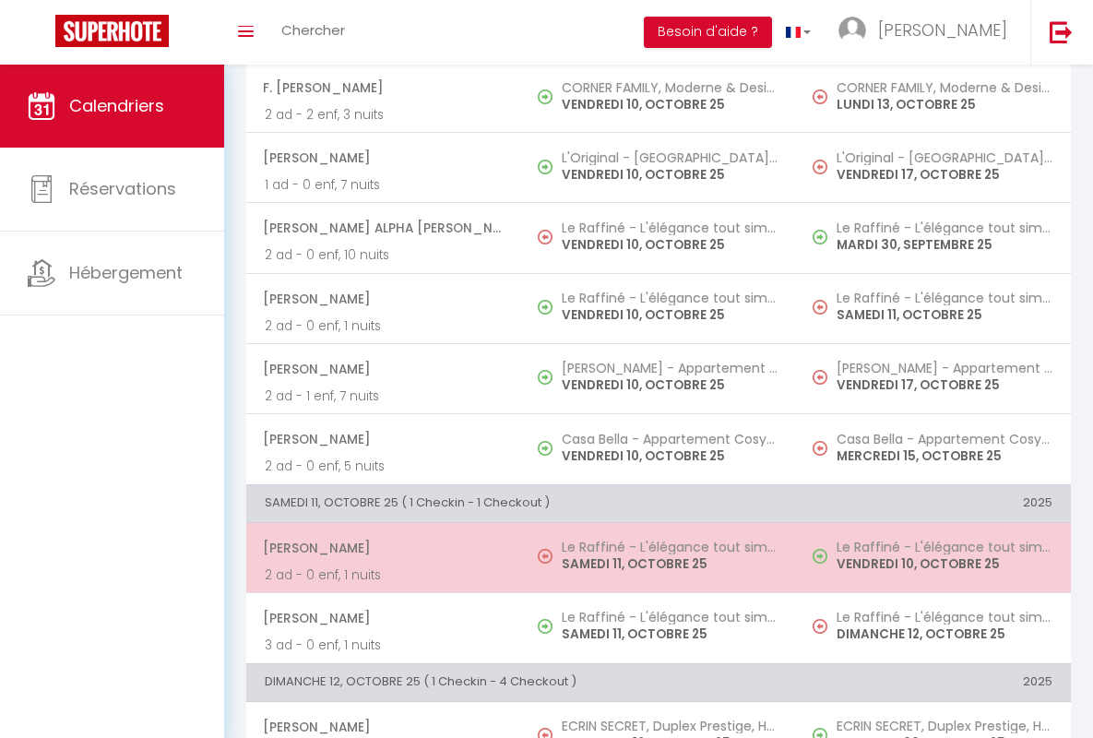
click at [380, 547] on span "[PERSON_NAME]" at bounding box center [383, 547] width 240 height 35
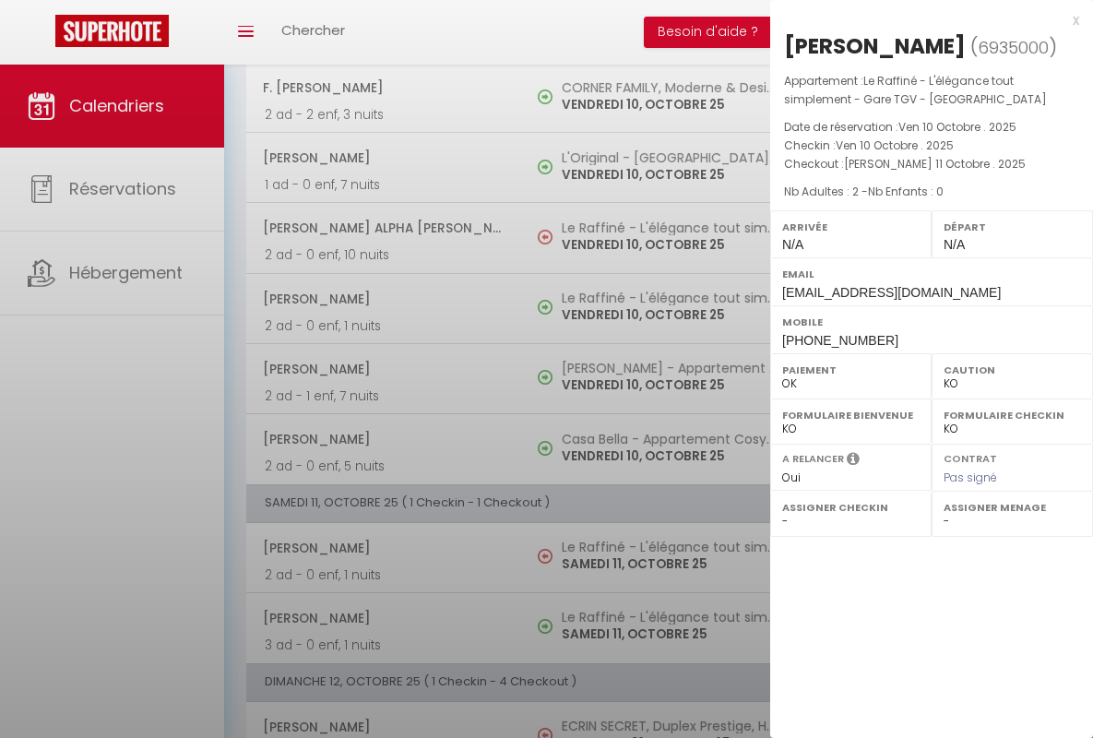
click at [924, 19] on div "x" at bounding box center [924, 20] width 309 height 22
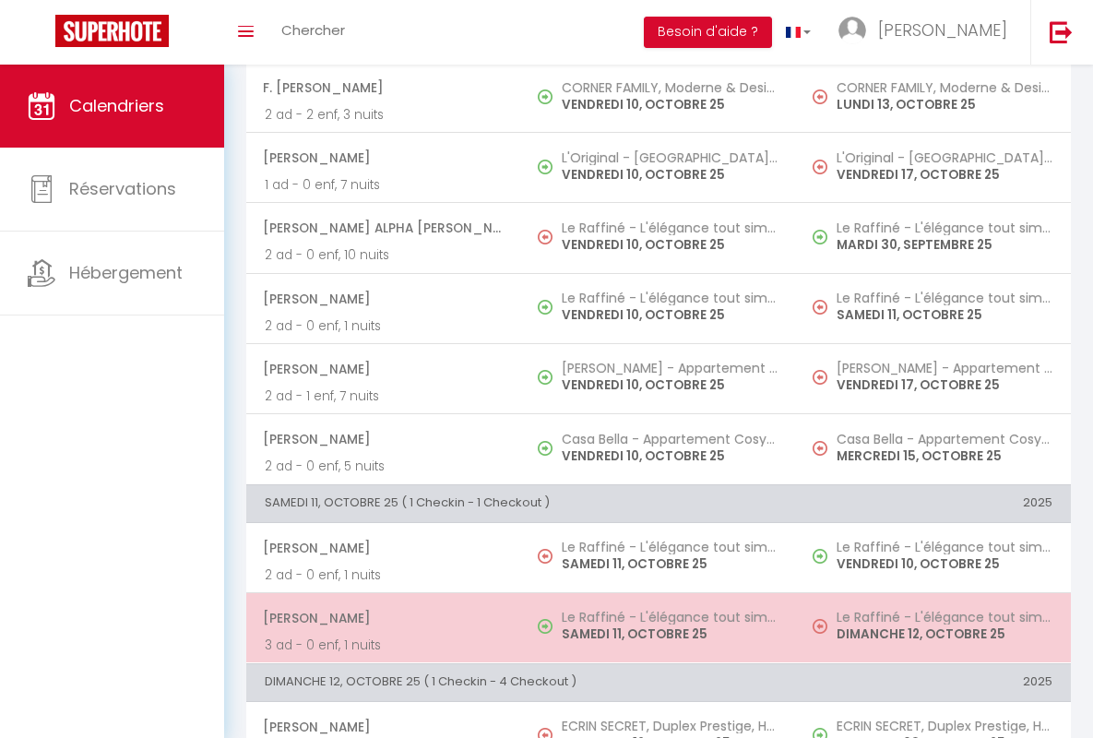
click at [380, 617] on span "[PERSON_NAME]" at bounding box center [383, 617] width 240 height 35
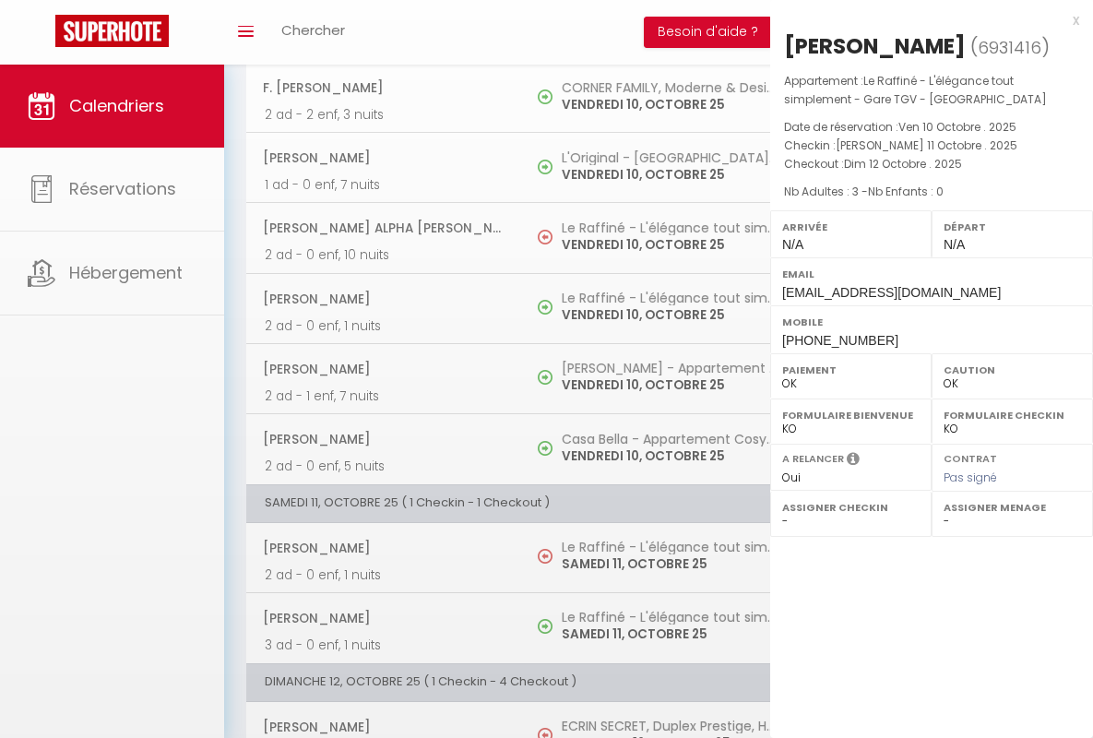
click at [924, 19] on div "x" at bounding box center [924, 20] width 309 height 22
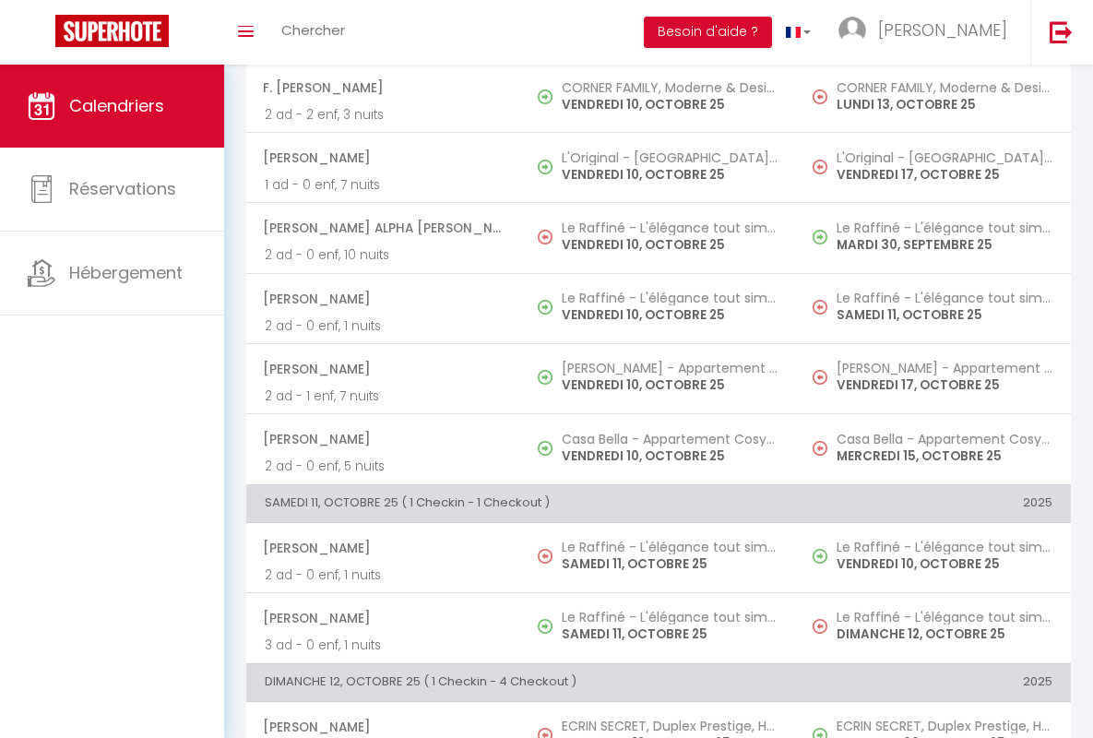
scroll to position [1206, 0]
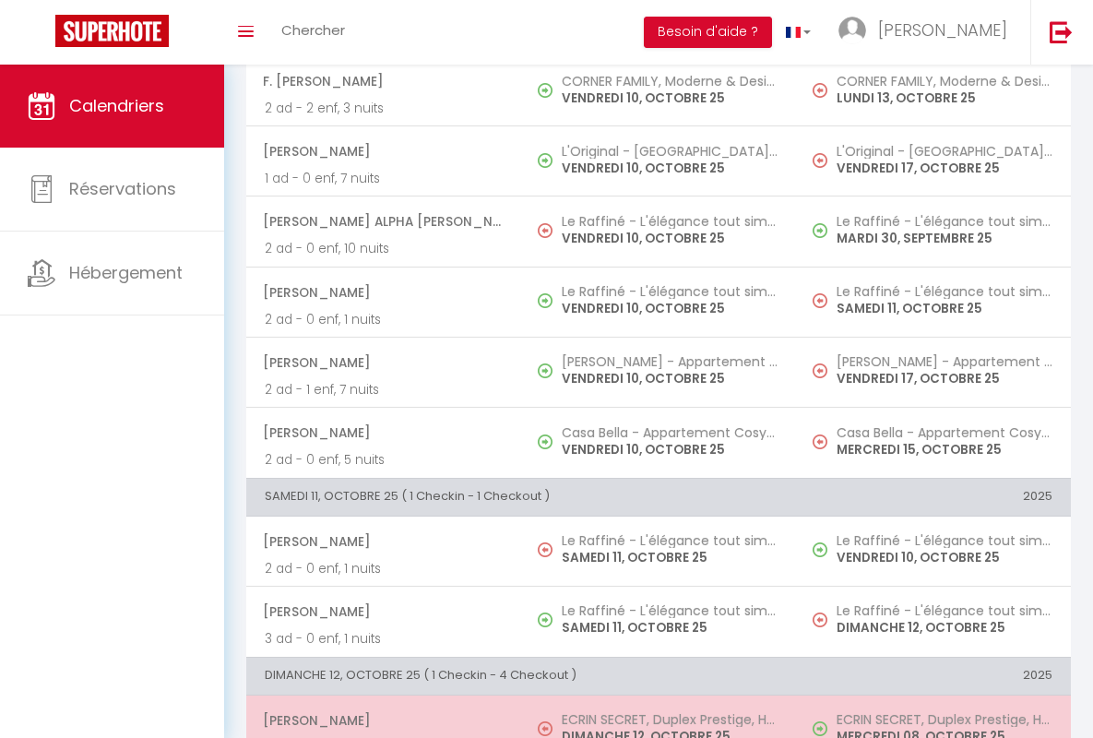
click at [380, 719] on span "[PERSON_NAME]" at bounding box center [383, 720] width 240 height 35
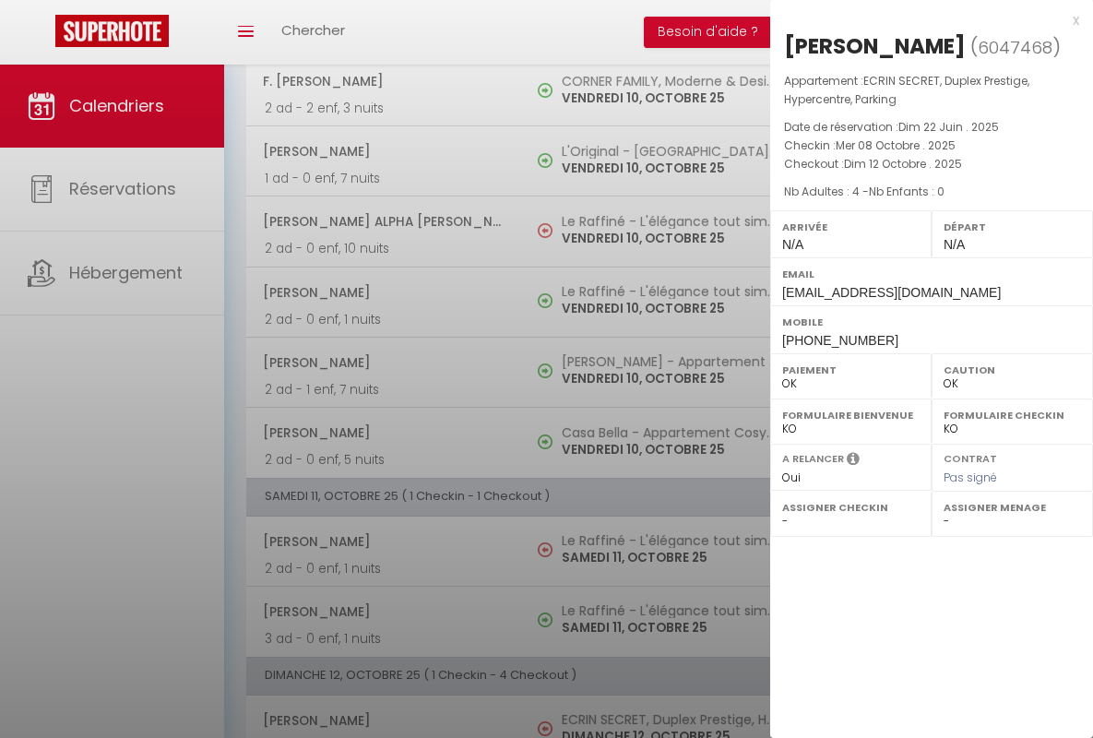
click at [924, 19] on div "x" at bounding box center [924, 20] width 309 height 22
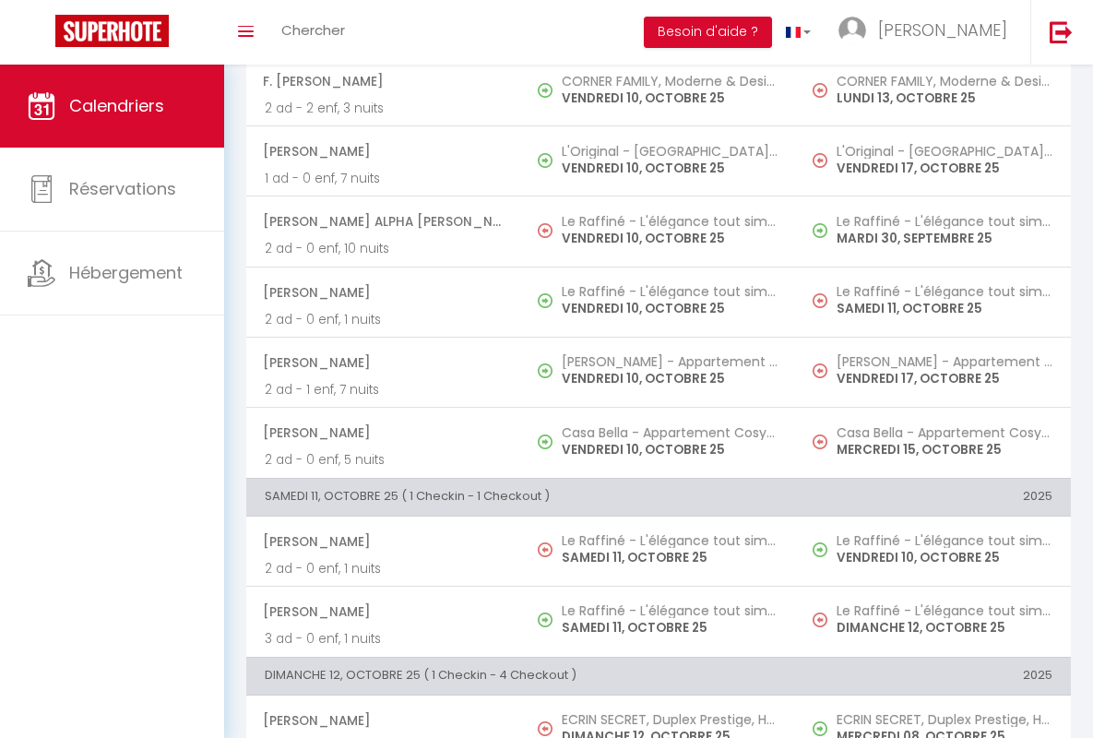
scroll to position [1551, 0]
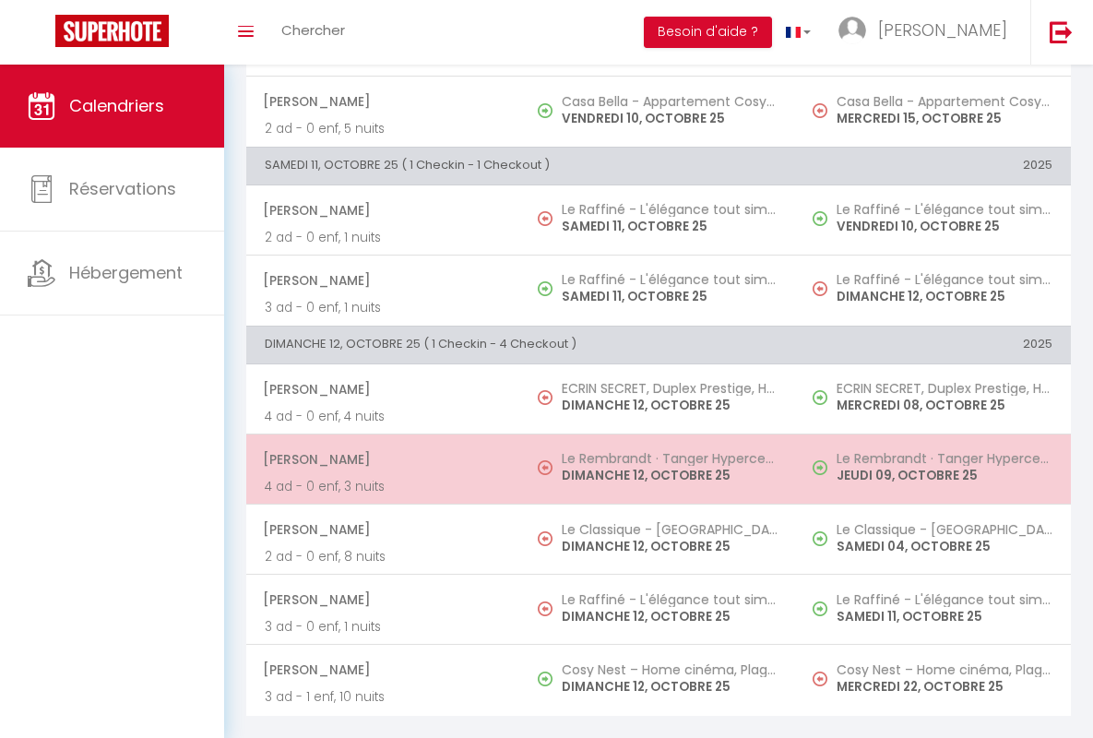
click at [380, 444] on span "[PERSON_NAME]" at bounding box center [383, 459] width 240 height 35
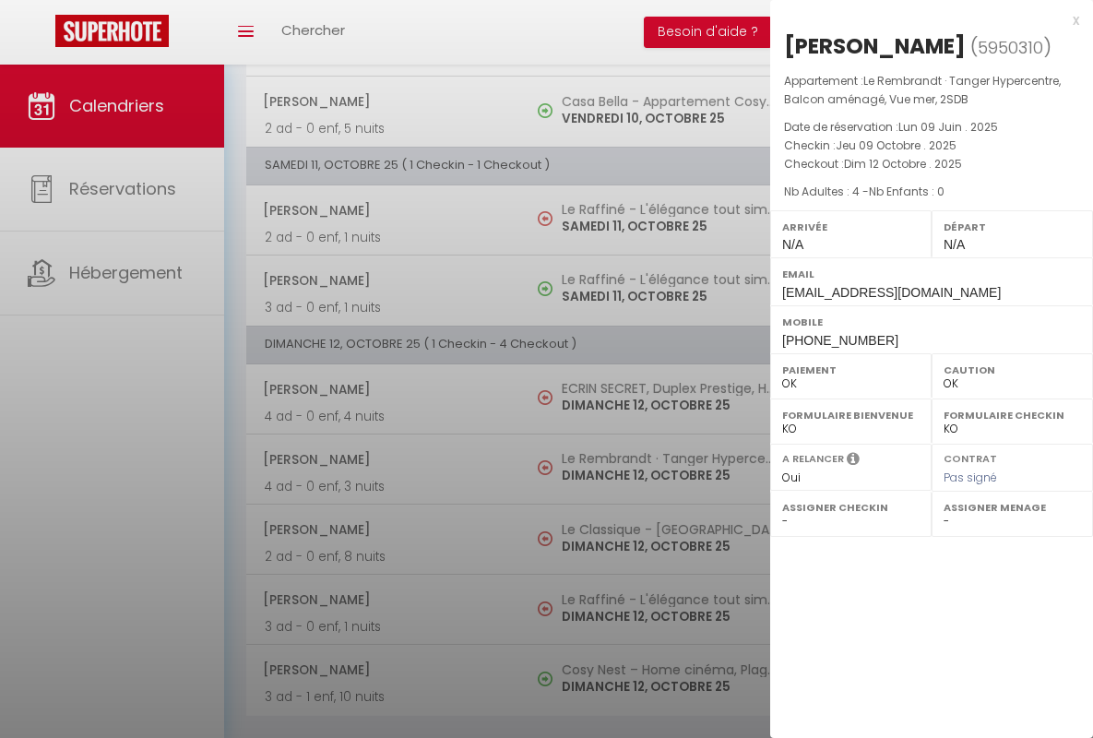
click at [924, 19] on div "x" at bounding box center [924, 20] width 309 height 22
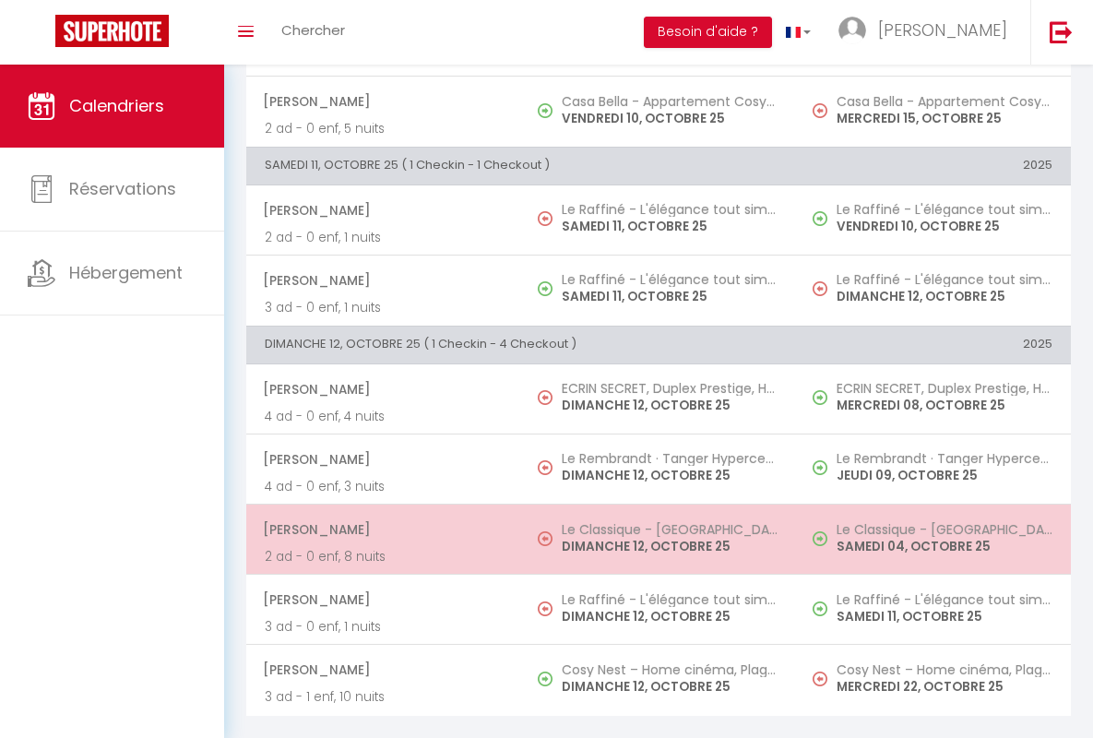
click at [380, 515] on span "[PERSON_NAME]" at bounding box center [383, 529] width 240 height 35
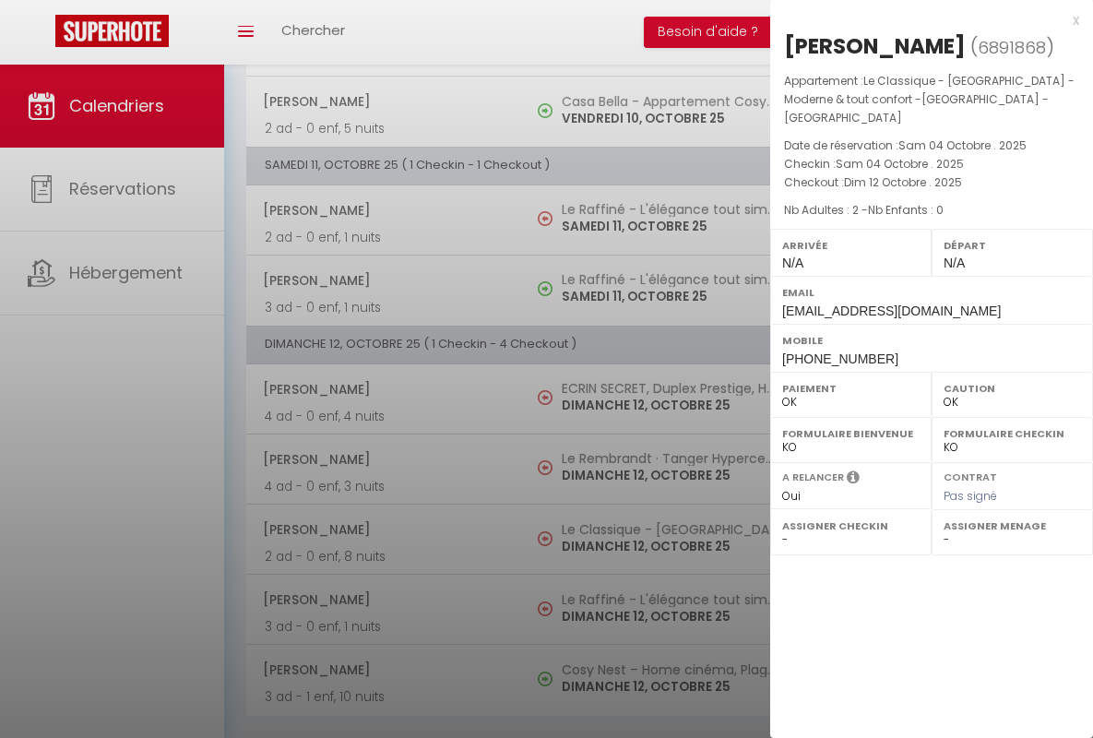
click at [924, 19] on div "x" at bounding box center [924, 20] width 309 height 22
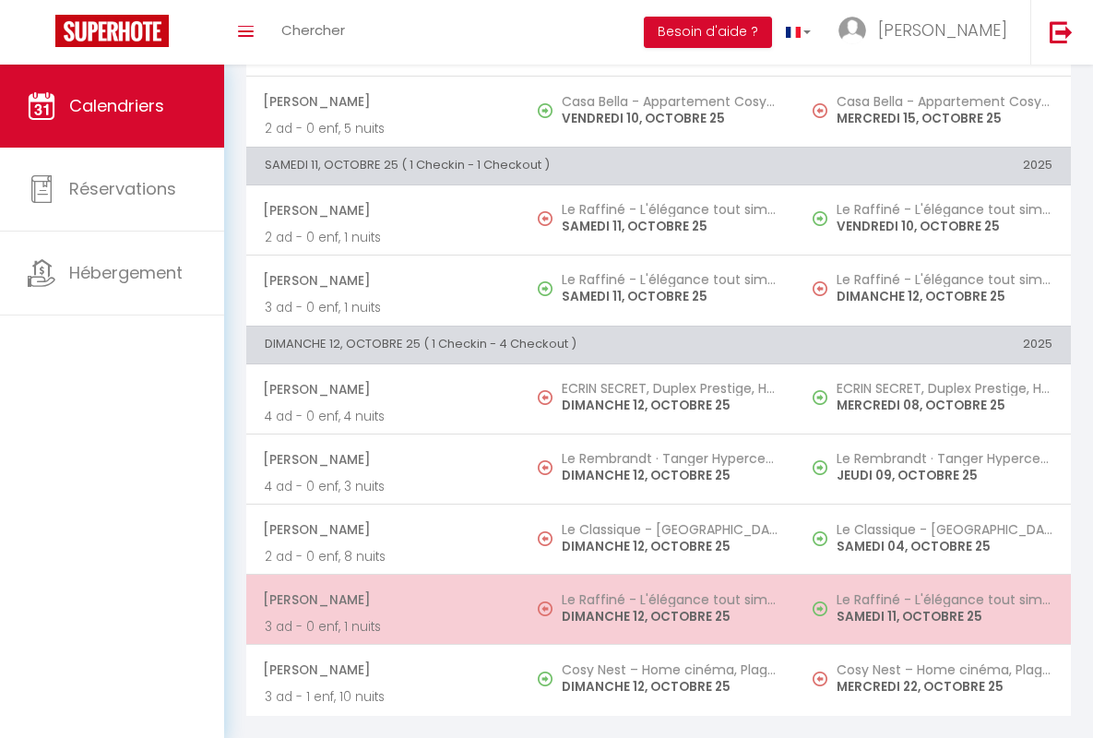
click at [380, 586] on span "[PERSON_NAME]" at bounding box center [383, 599] width 240 height 35
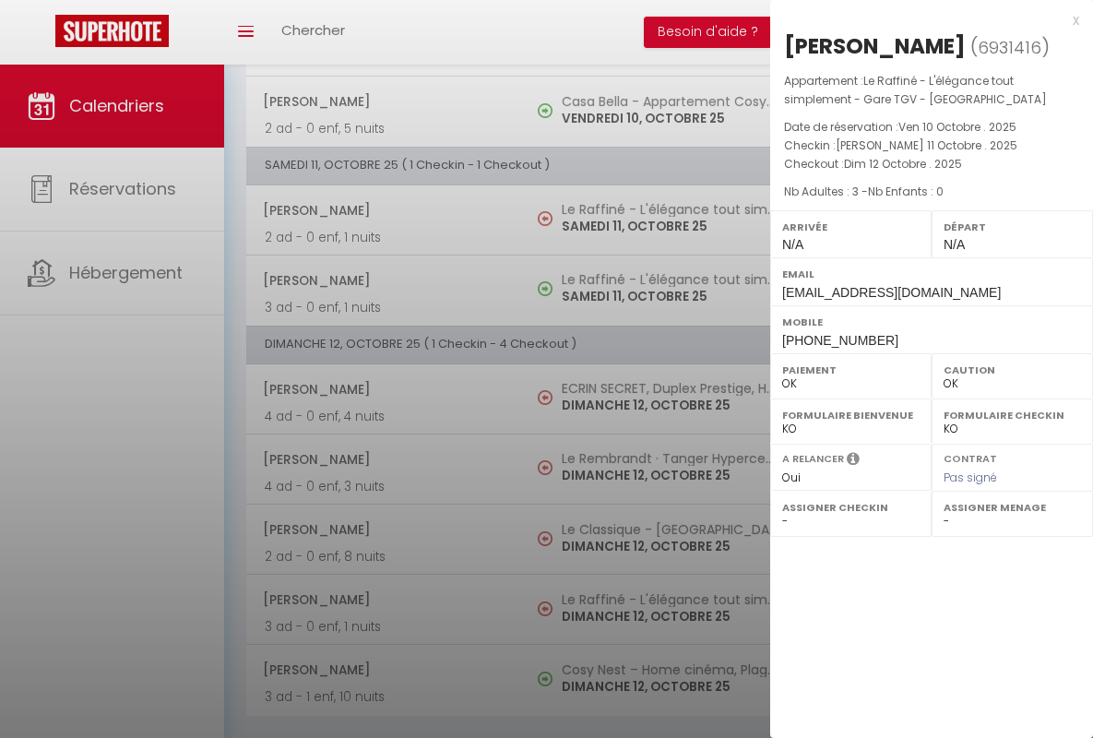
click at [924, 19] on div "x" at bounding box center [924, 20] width 309 height 22
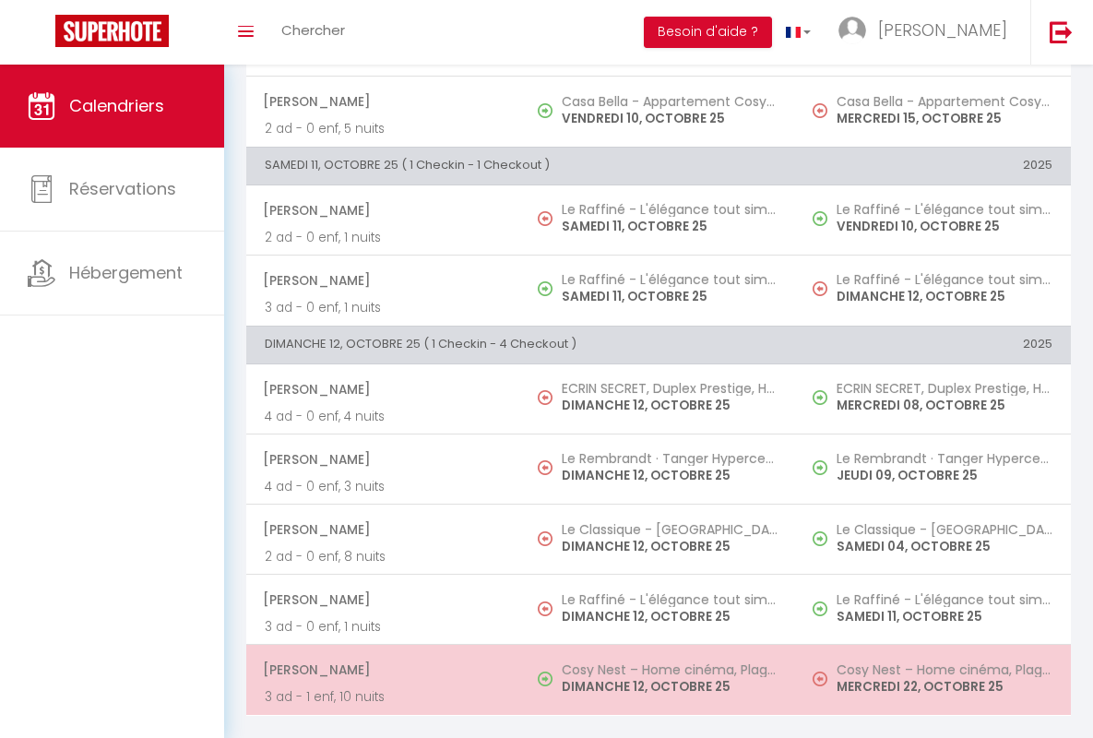
click at [380, 656] on span "[PERSON_NAME]" at bounding box center [383, 669] width 240 height 35
select select "KO"
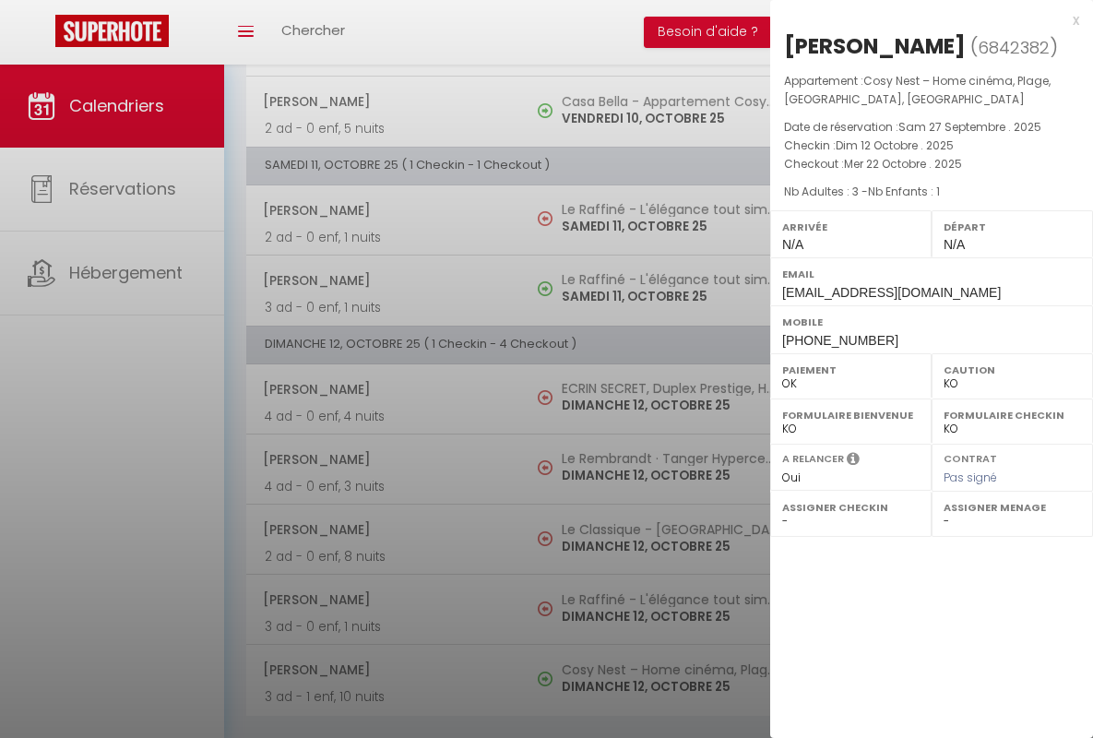
click at [924, 19] on div "x" at bounding box center [924, 20] width 309 height 22
